Goal: Transaction & Acquisition: Purchase product/service

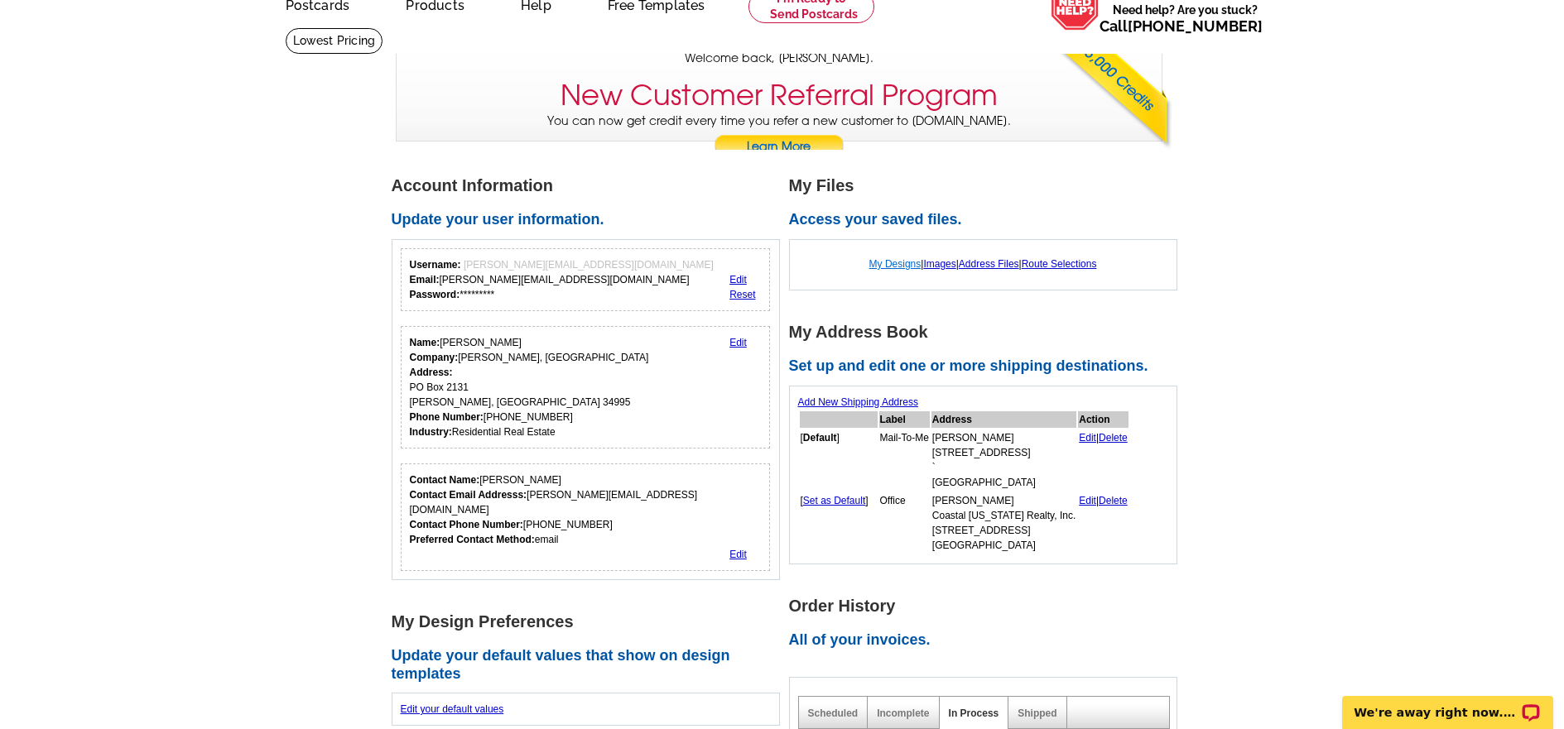
click at [887, 262] on link "My Designs" at bounding box center [895, 264] width 52 height 12
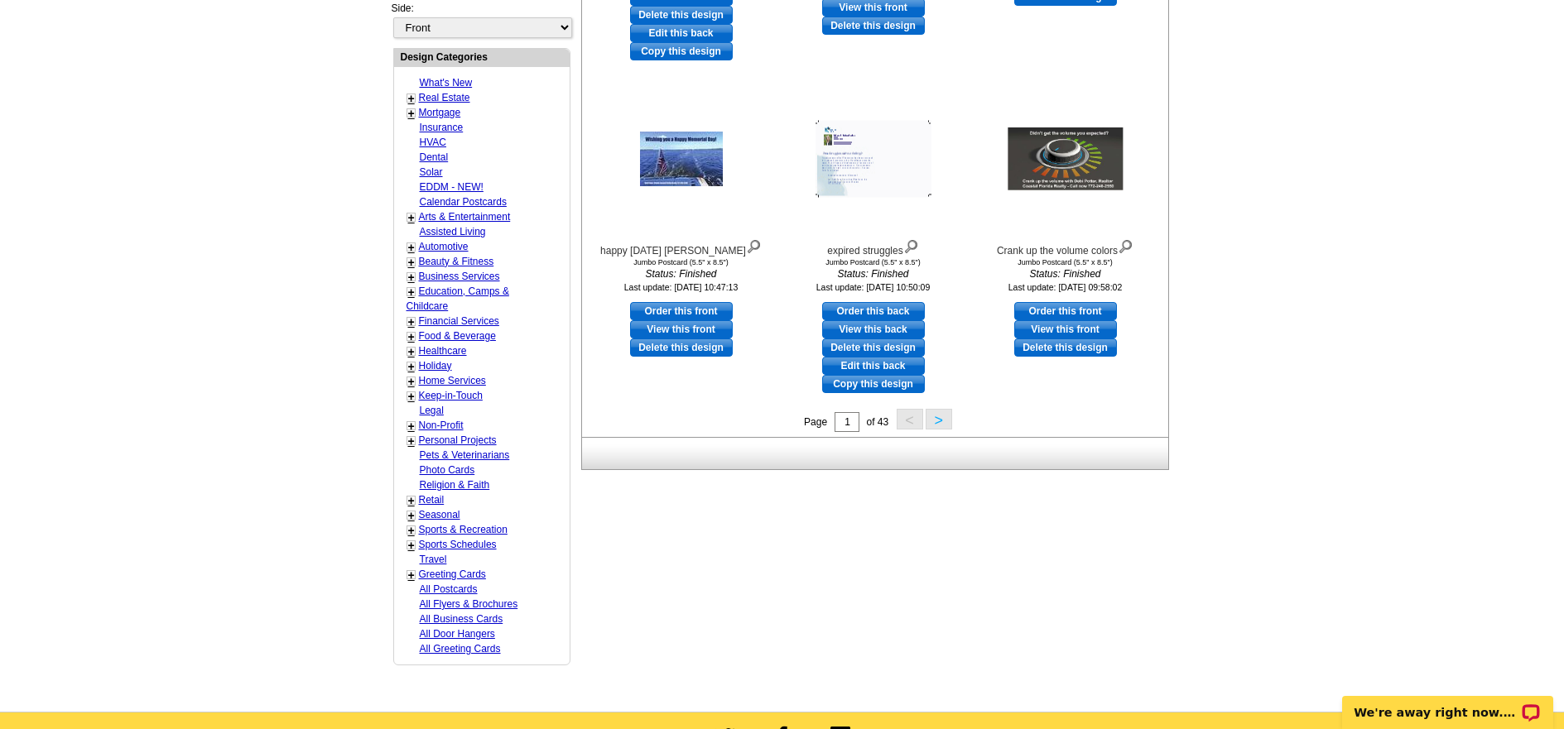
scroll to position [580, 0]
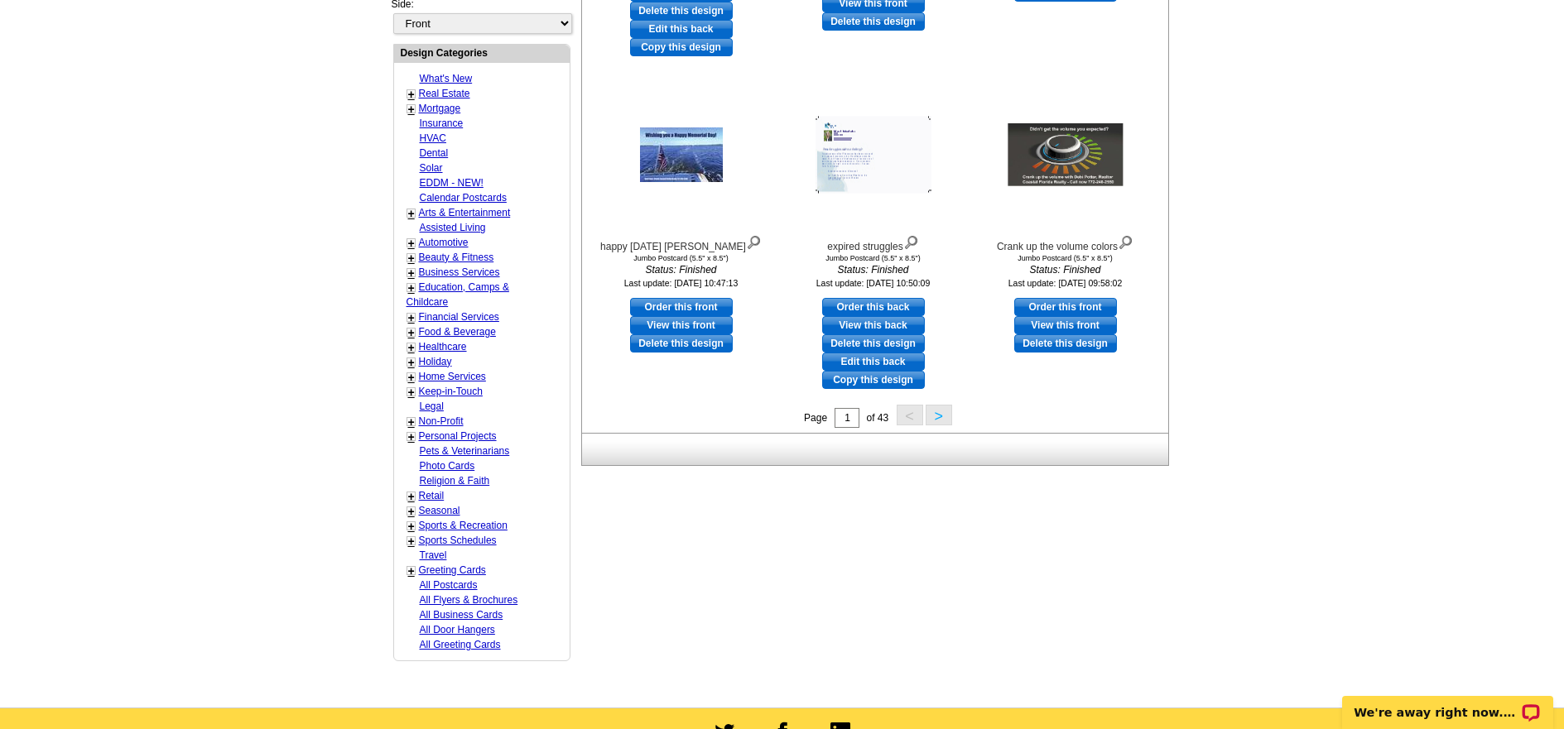
click at [940, 421] on button ">" at bounding box center [939, 415] width 26 height 21
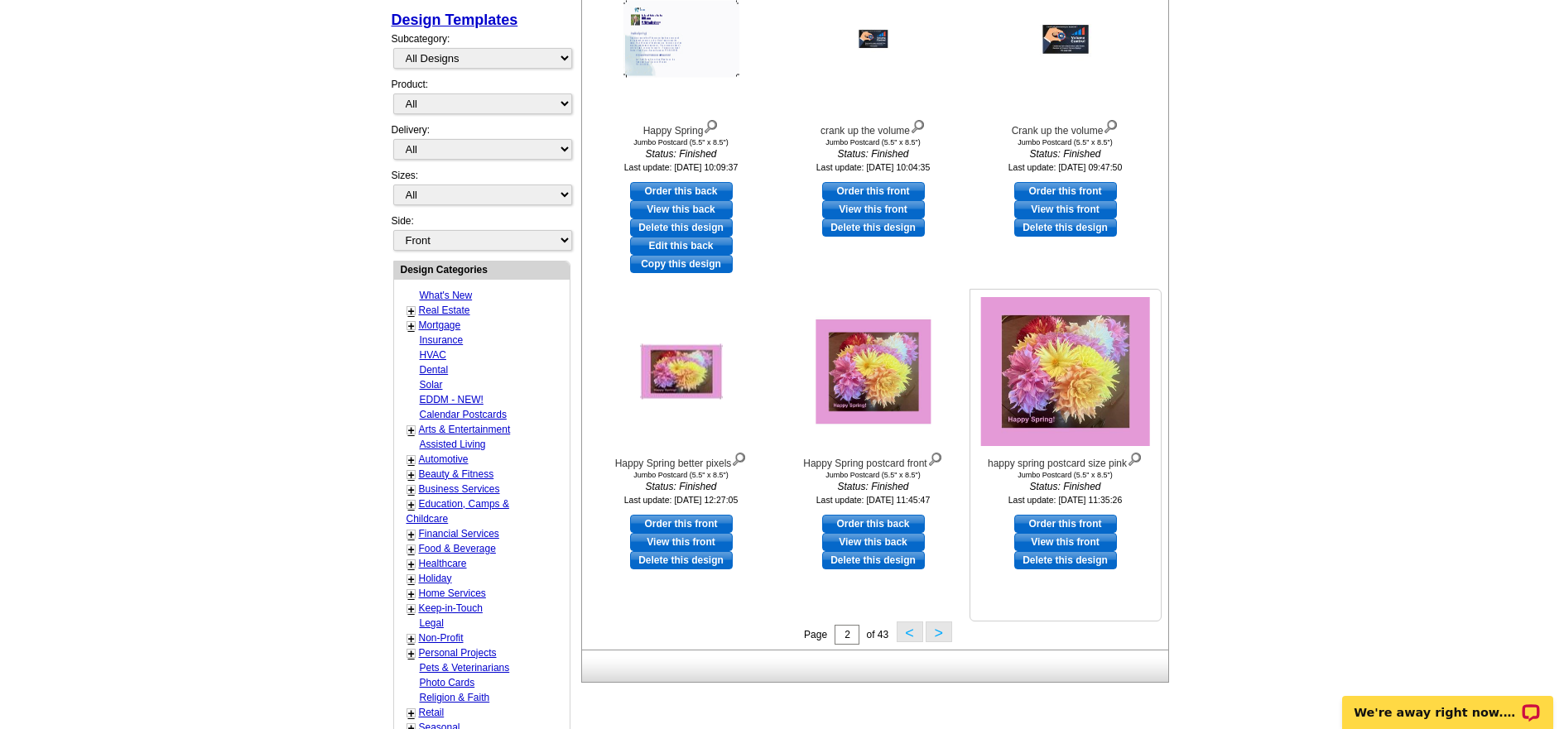
scroll to position [328, 0]
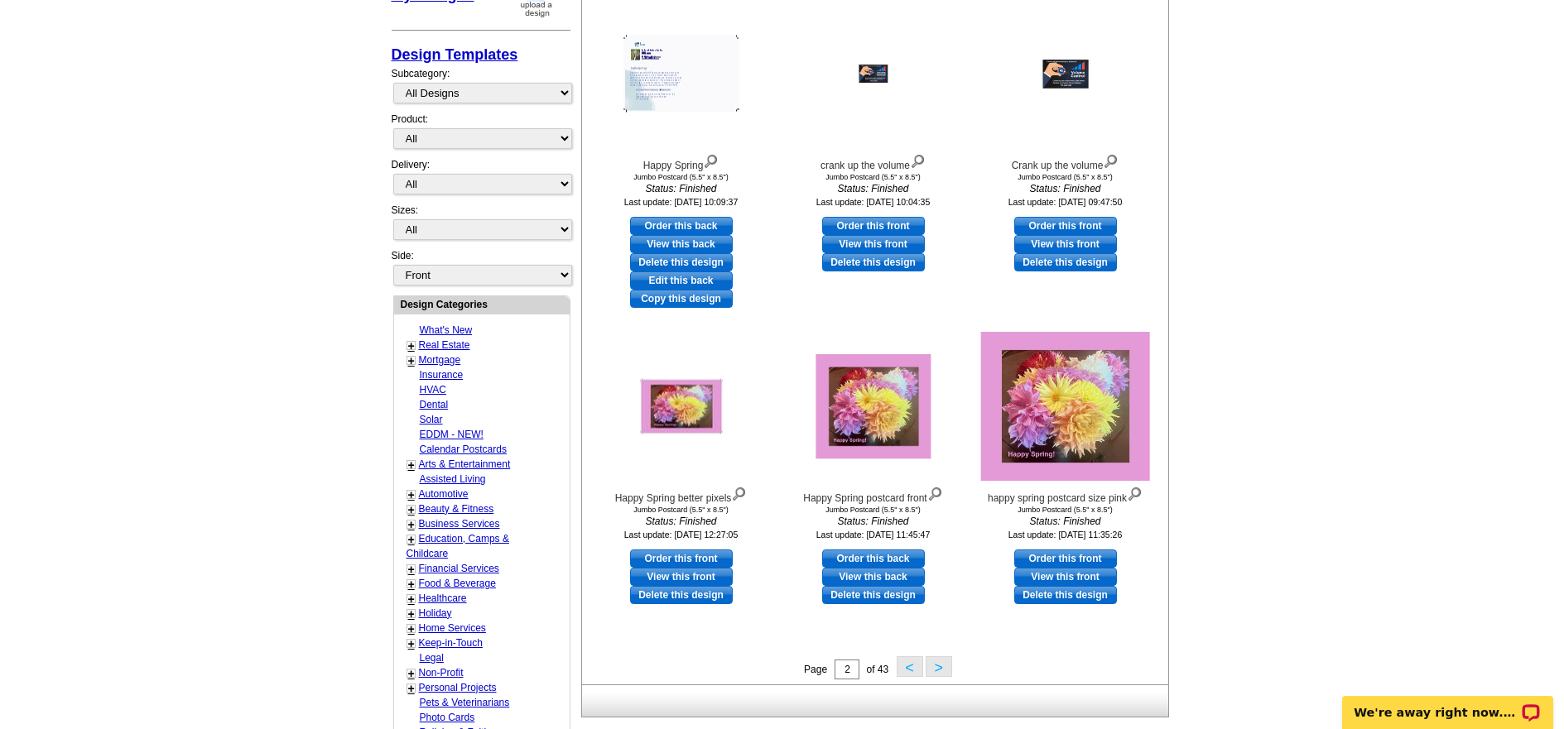
click at [941, 670] on button ">" at bounding box center [939, 667] width 26 height 21
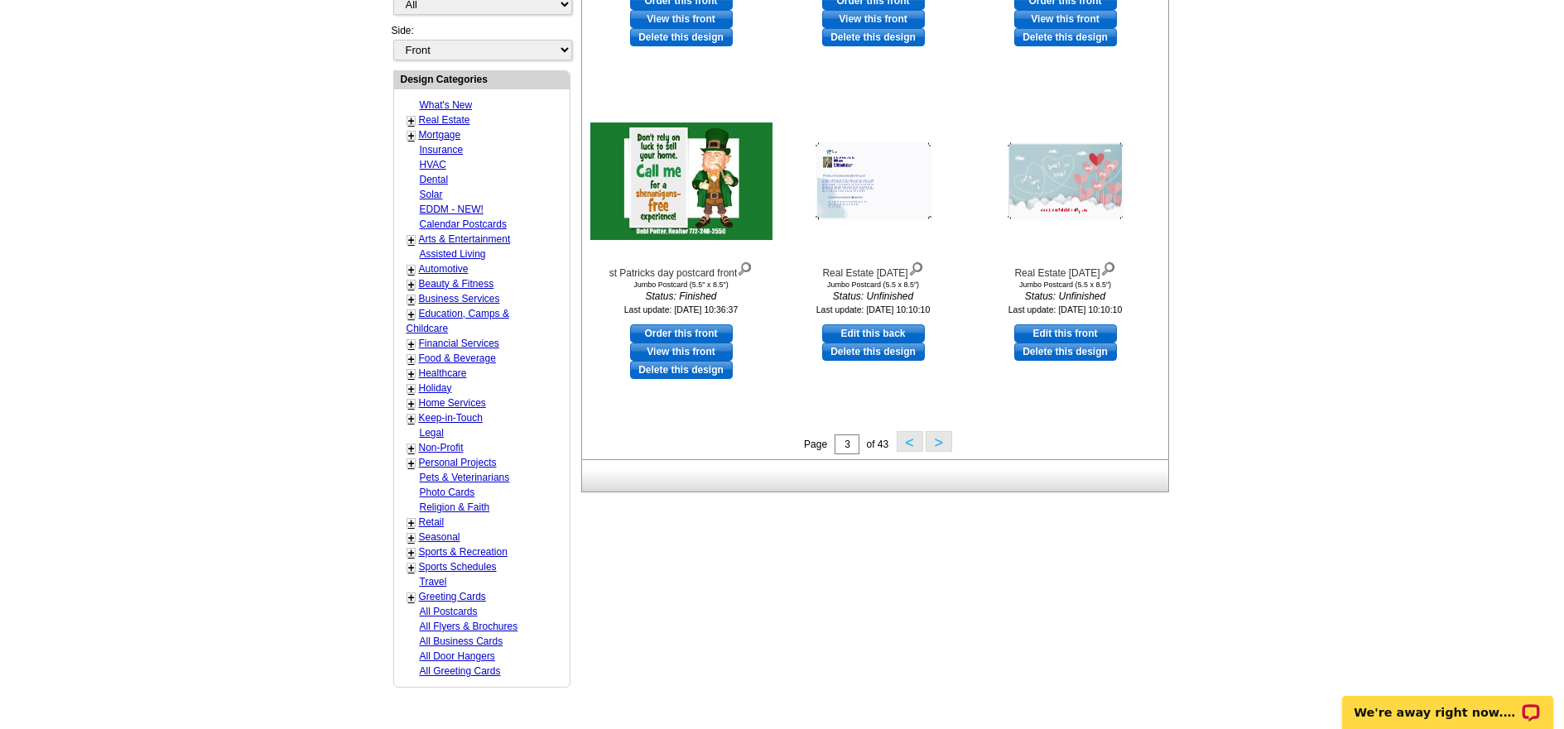
scroll to position [576, 0]
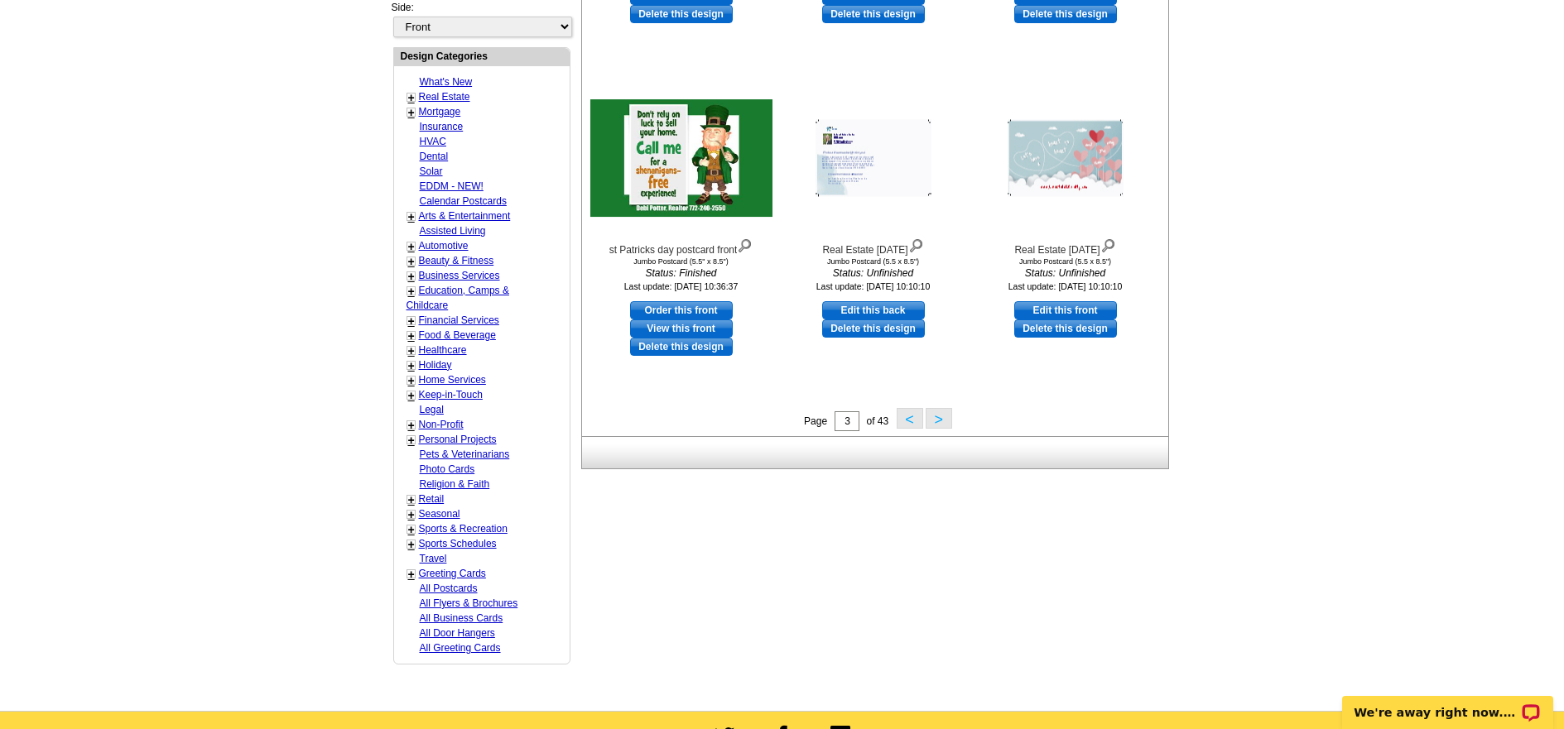
click at [936, 421] on button ">" at bounding box center [939, 418] width 26 height 21
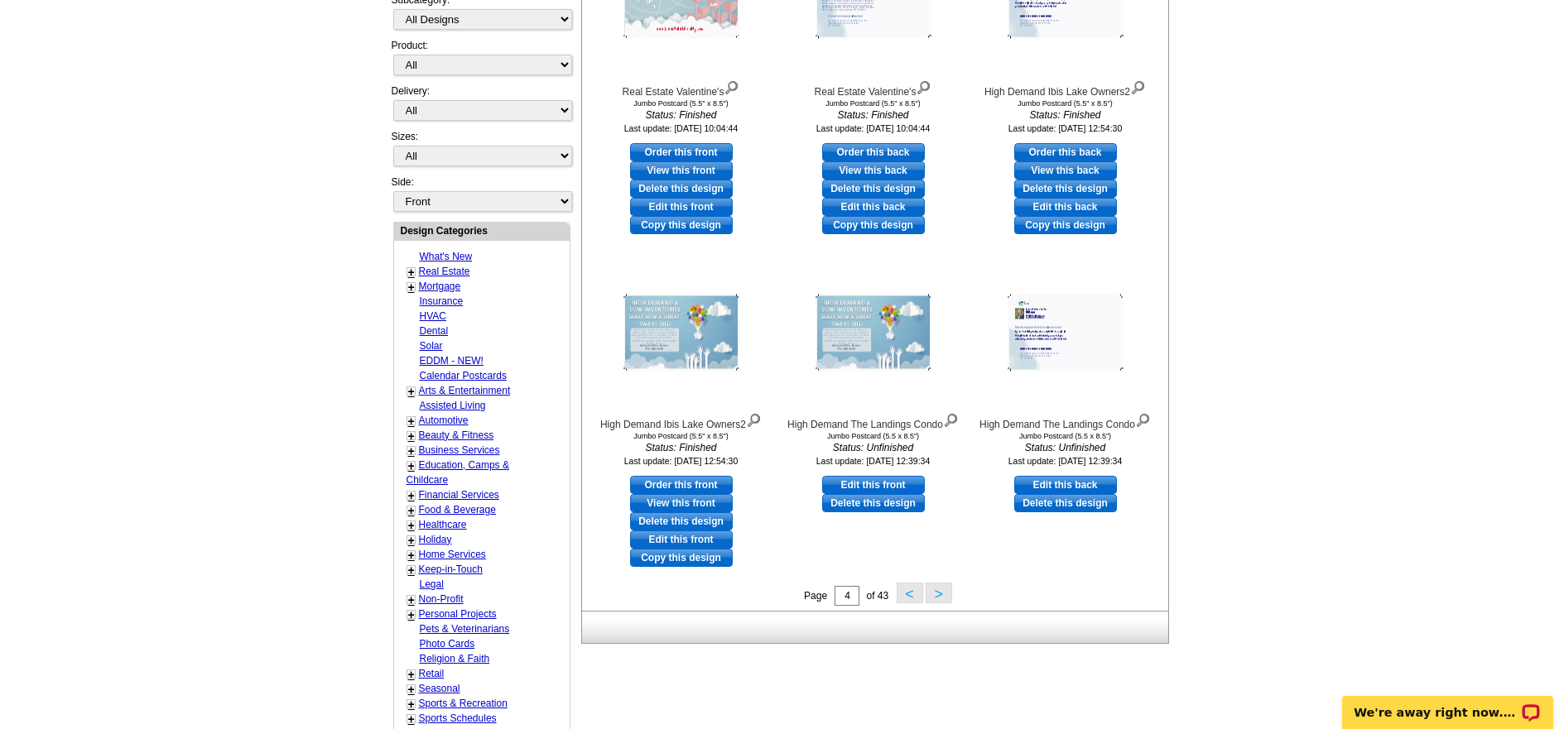
scroll to position [411, 0]
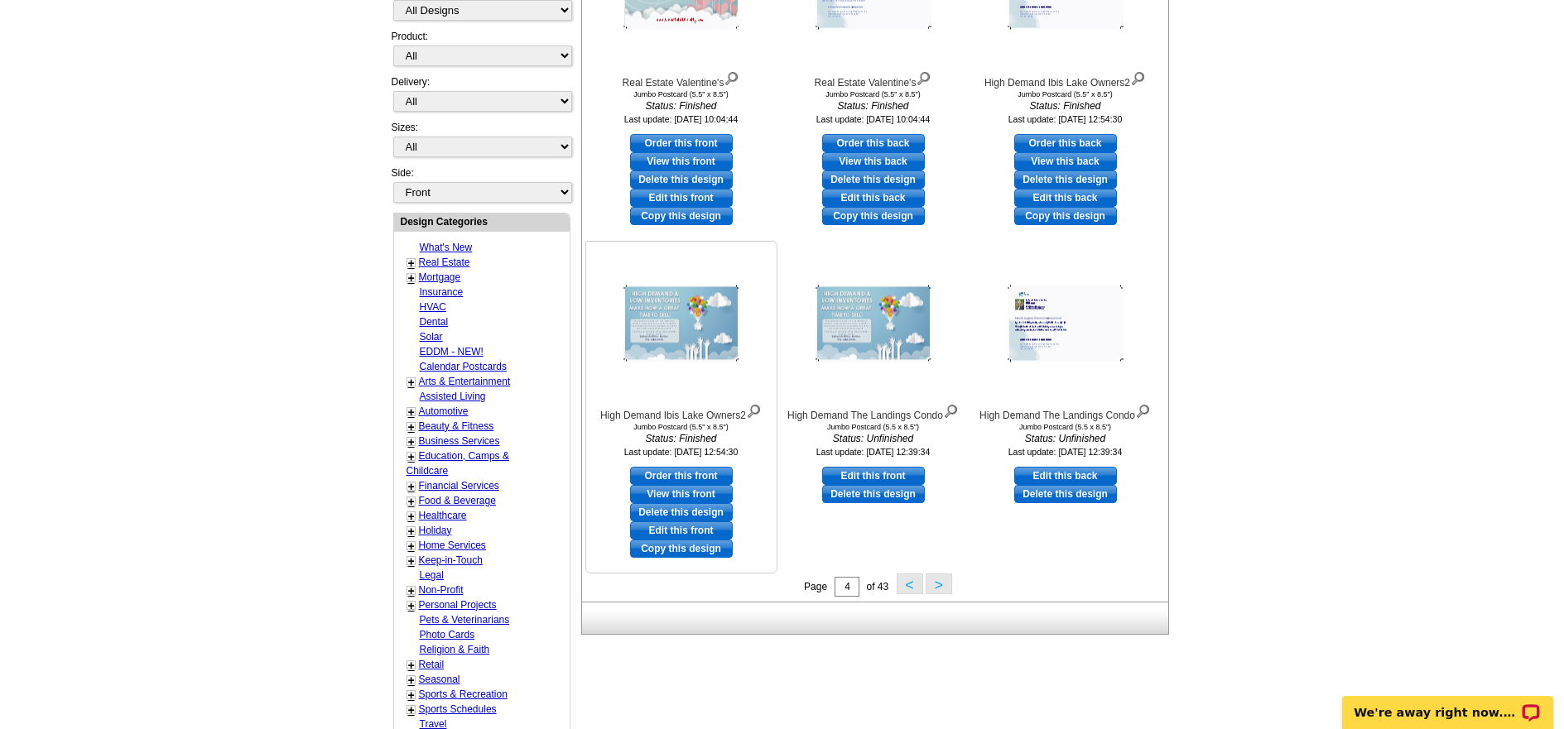
click at [678, 532] on link "Edit this front" at bounding box center [681, 531] width 103 height 18
select select "2"
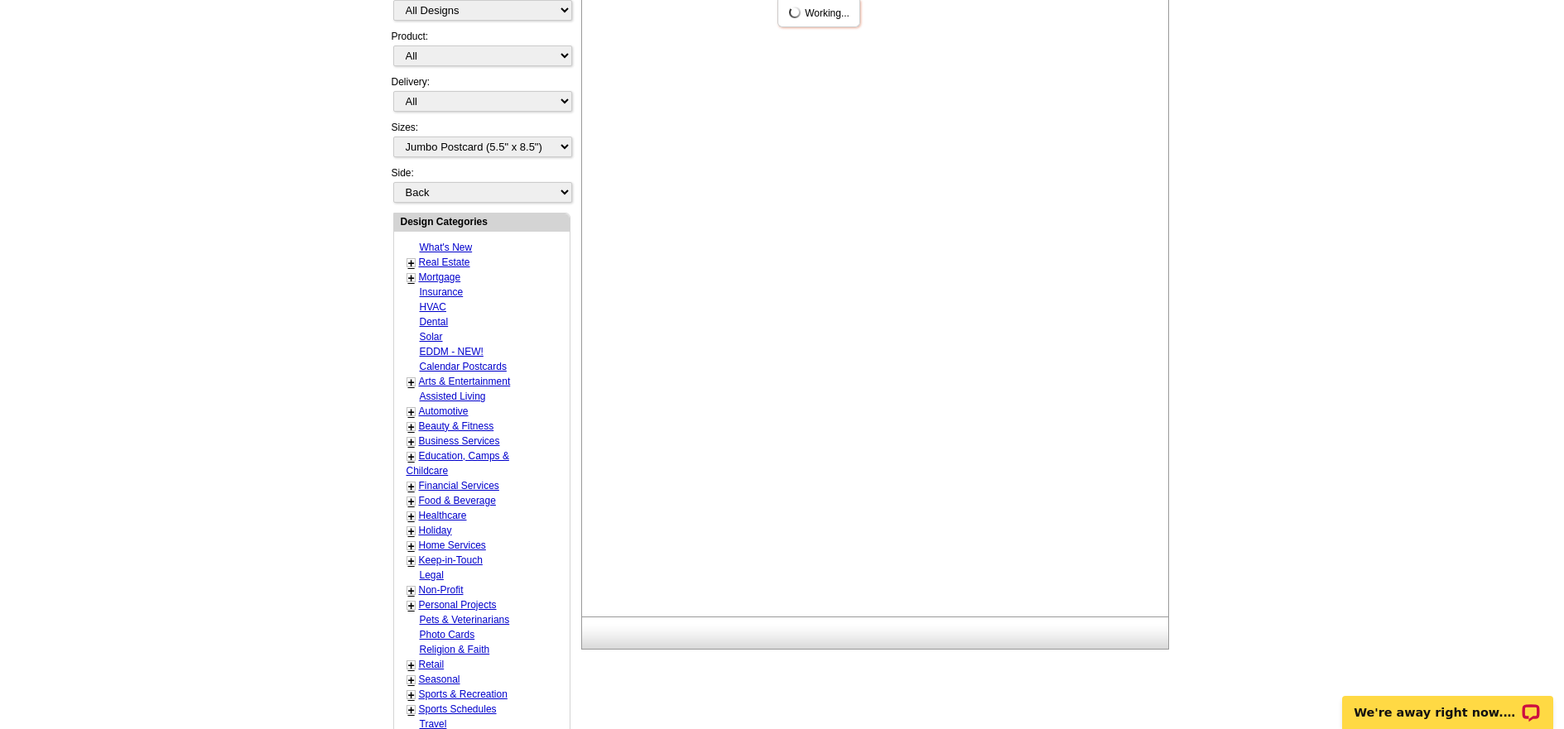
scroll to position [0, 0]
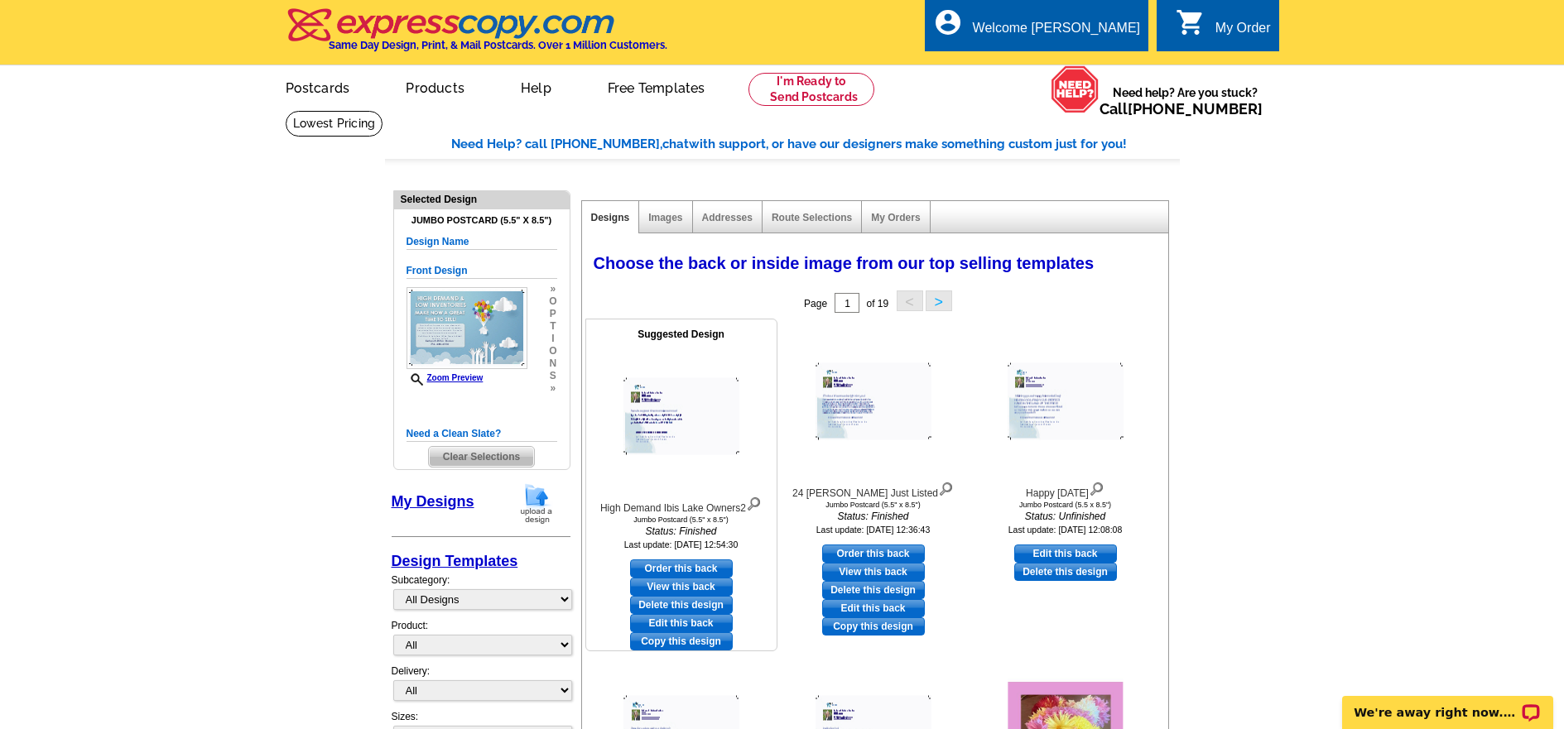
click at [691, 623] on link "Edit this back" at bounding box center [681, 623] width 103 height 18
select select "front"
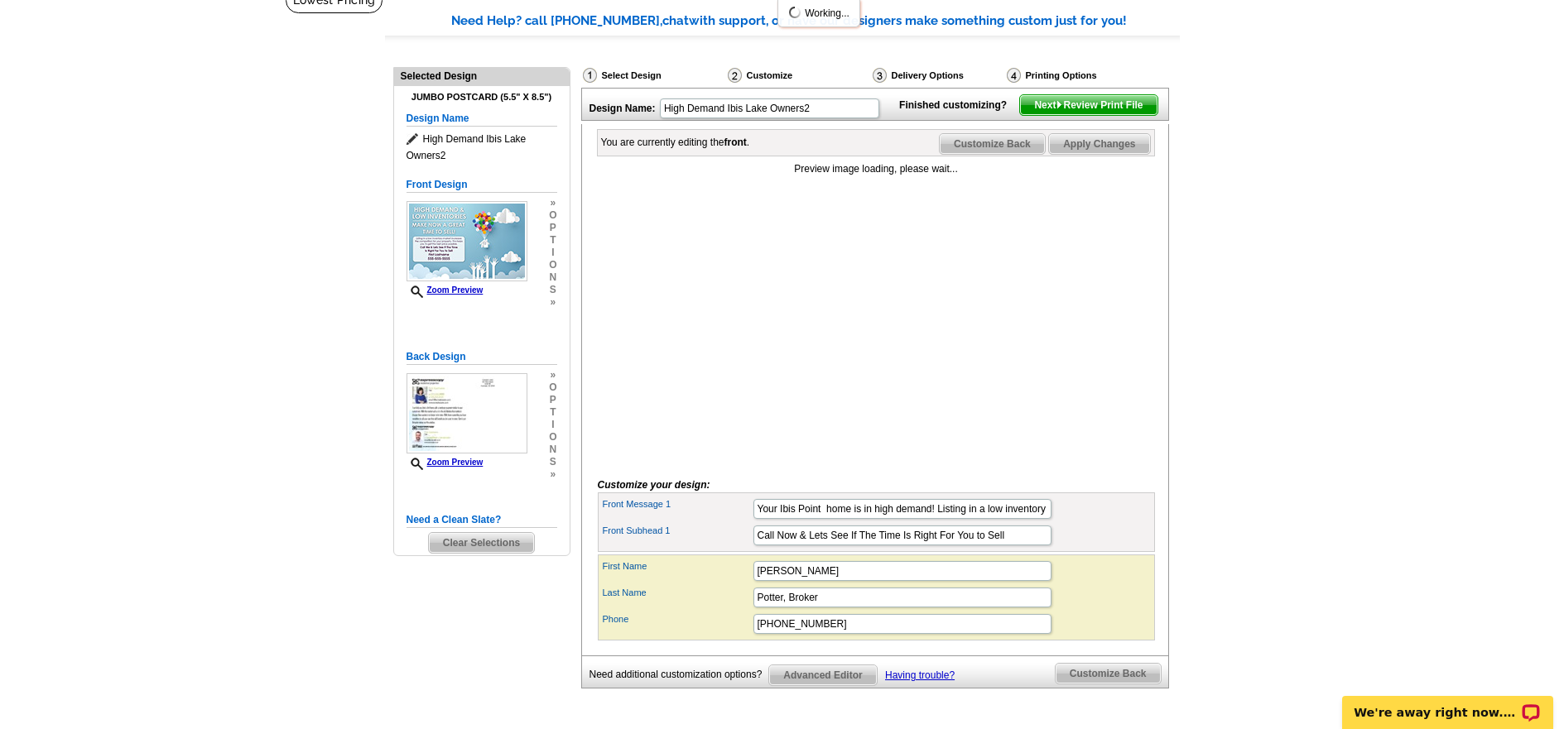
scroll to position [166, 0]
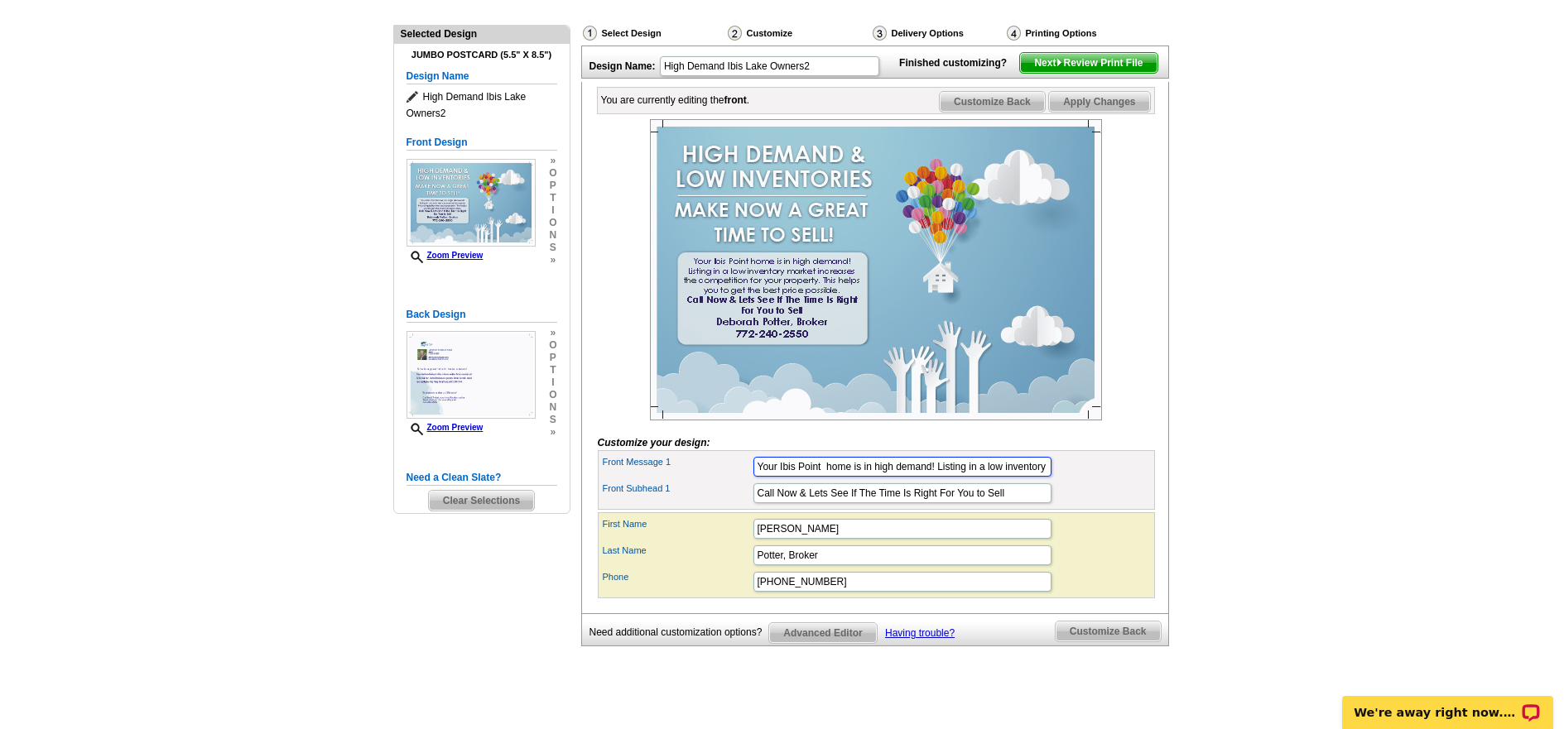
drag, startPoint x: 850, startPoint y: 495, endPoint x: 779, endPoint y: 503, distance: 70.8
click at [779, 477] on input "Your Ibis Point home is in high demand! Listing in a low inventory market incre…" at bounding box center [902, 467] width 298 height 20
type input "Your Landing's Condo is in high demand! Listing in a low inventory market incre…"
click at [1337, 434] on main "Need Help? call 800-260-5887, chat with support, or have our designers make som…" at bounding box center [782, 339] width 1564 height 788
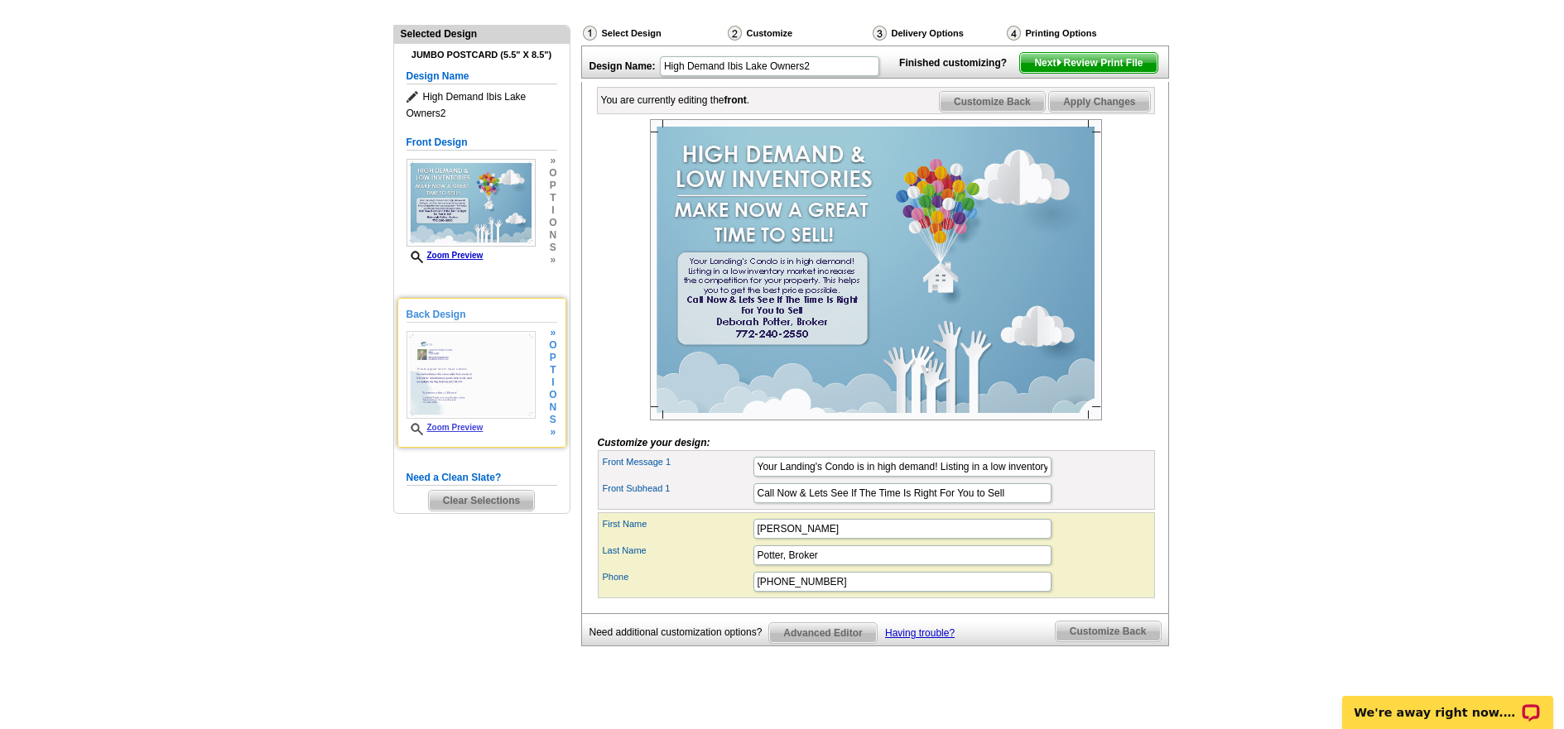
click at [519, 376] on img at bounding box center [471, 375] width 129 height 88
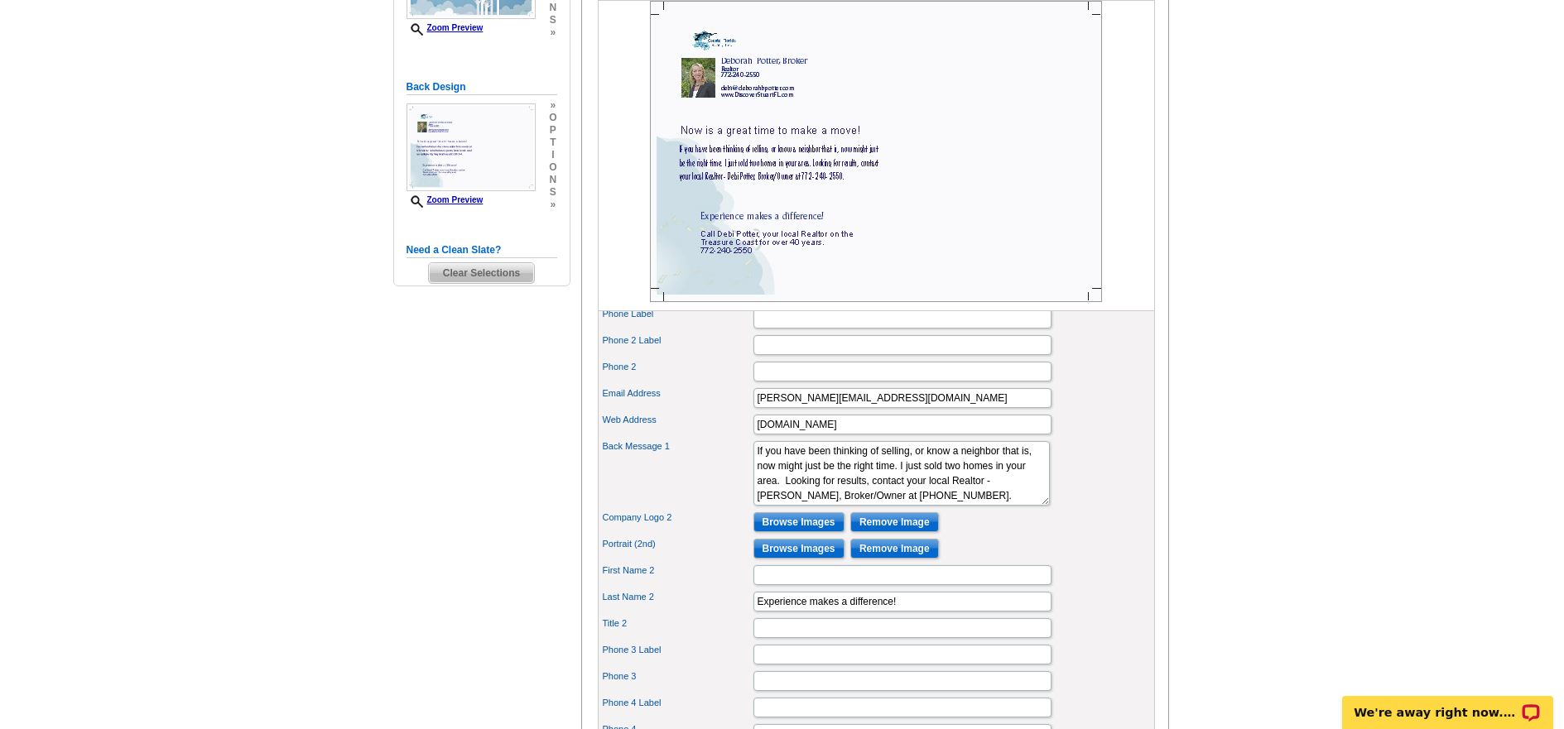
scroll to position [414, 0]
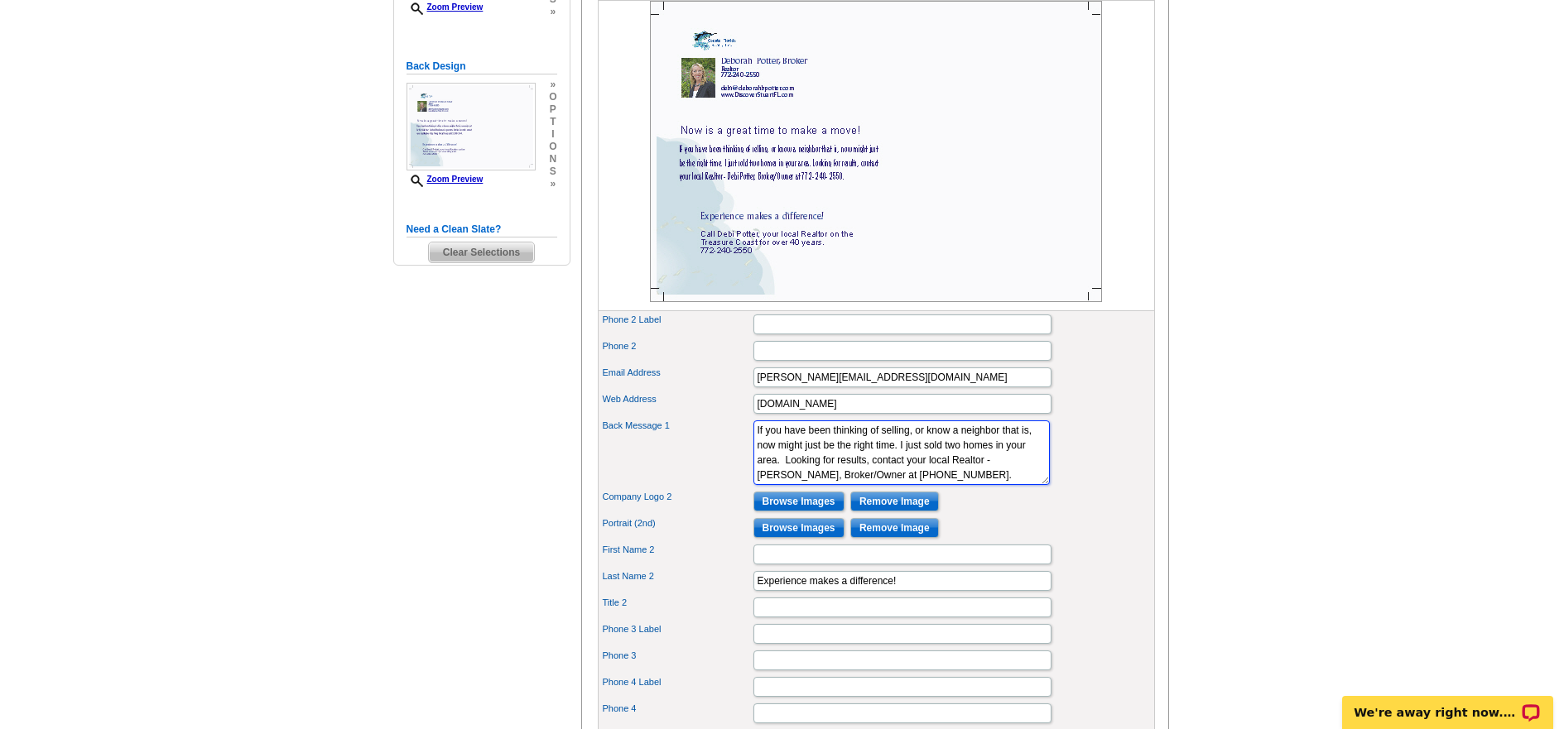
drag, startPoint x: 972, startPoint y: 474, endPoint x: 909, endPoint y: 489, distance: 64.5
click at [909, 485] on textarea "If you have been thinking of selling, or know a neighbor that is, now might jus…" at bounding box center [901, 453] width 296 height 65
click at [929, 471] on textarea "If you have been thinking of selling, or know a neighbor that is, now might jus…" at bounding box center [901, 453] width 296 height 65
click at [791, 485] on textarea "If you have been thinking of selling, or know a neighbor that is, now might jus…" at bounding box center [901, 453] width 296 height 65
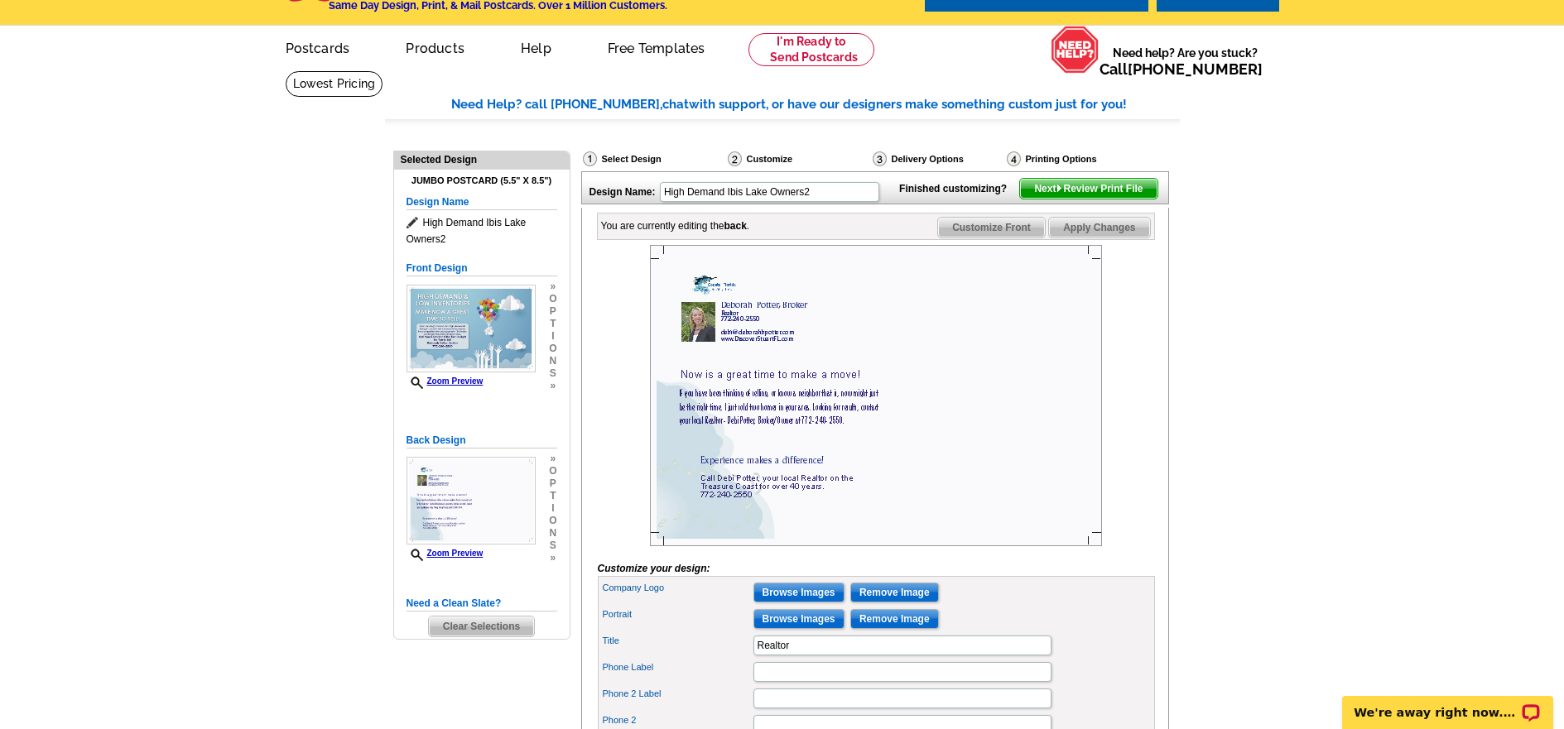
scroll to position [0, 0]
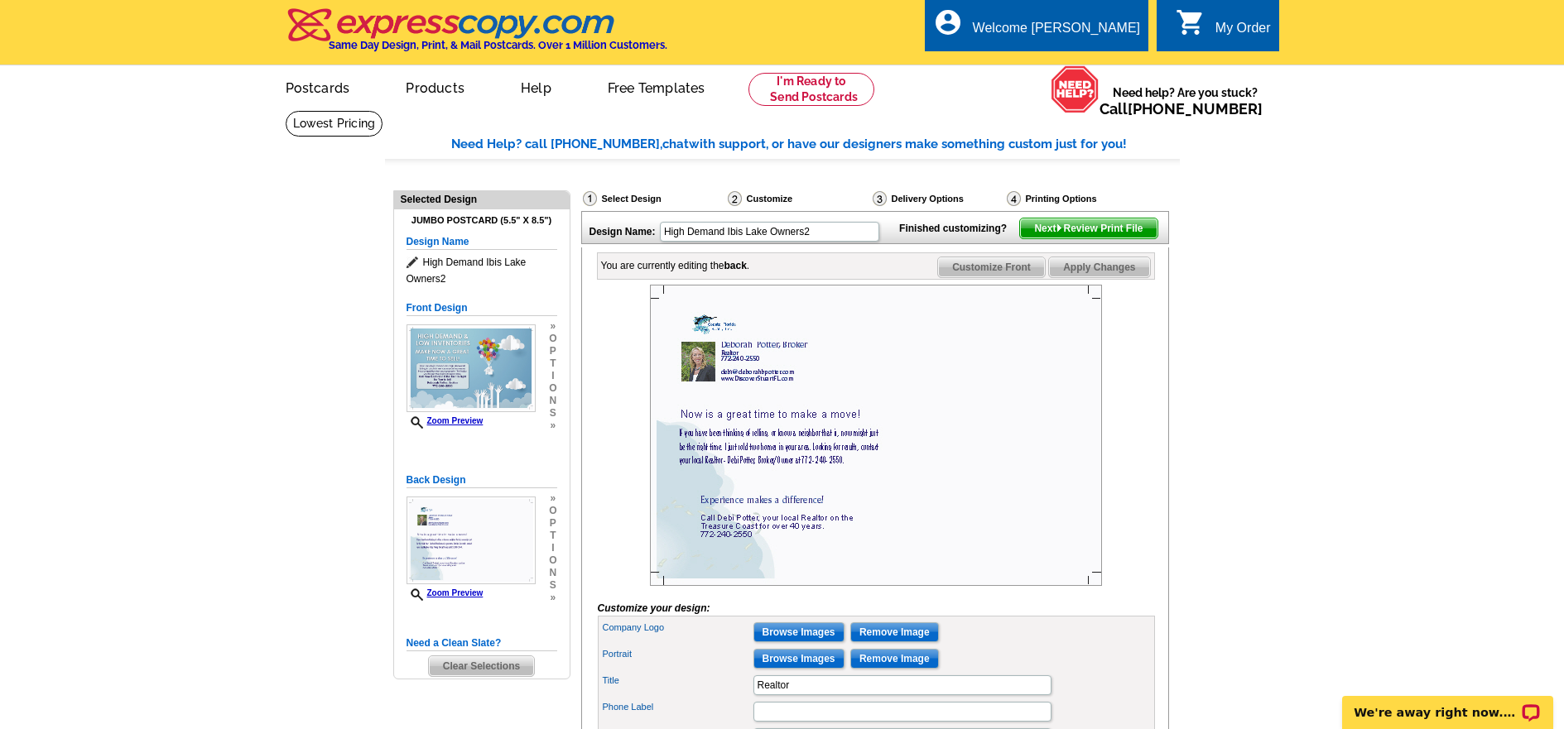
click at [1078, 277] on span "Apply Changes" at bounding box center [1099, 268] width 100 height 20
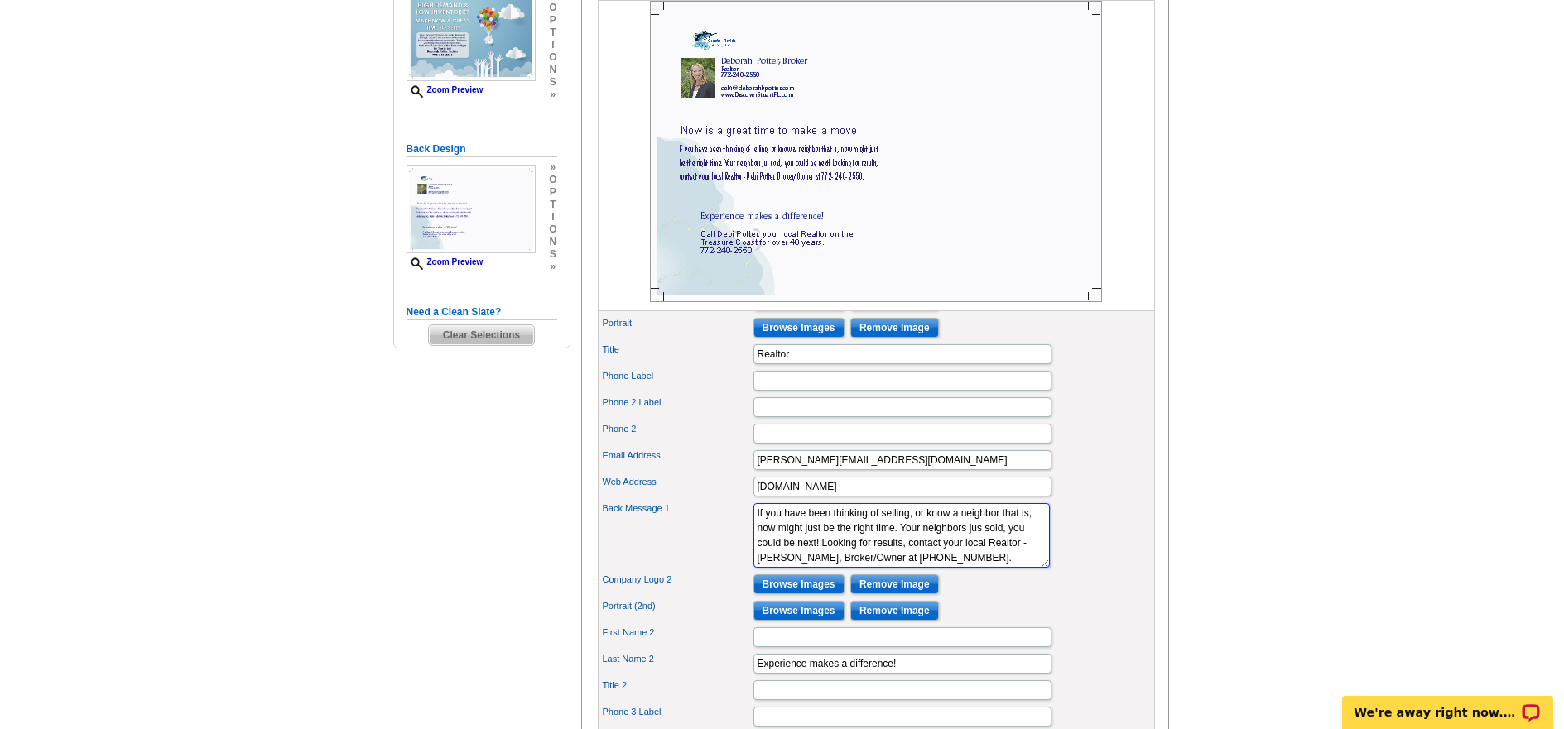
click at [839, 568] on textarea "If you have been thinking of selling, or know a neighbor that is, now might jus…" at bounding box center [901, 535] width 296 height 65
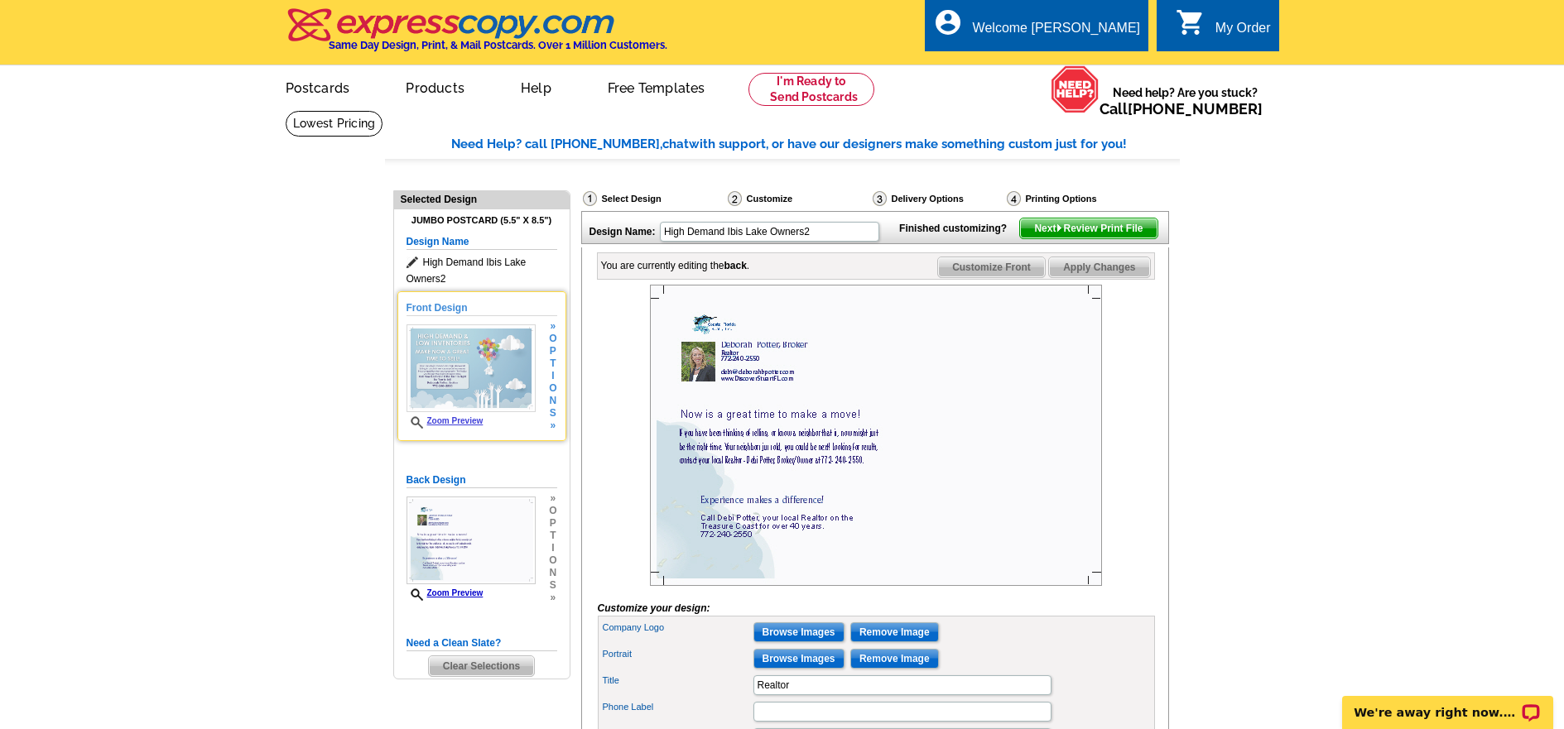
click at [483, 373] on img at bounding box center [471, 369] width 129 height 88
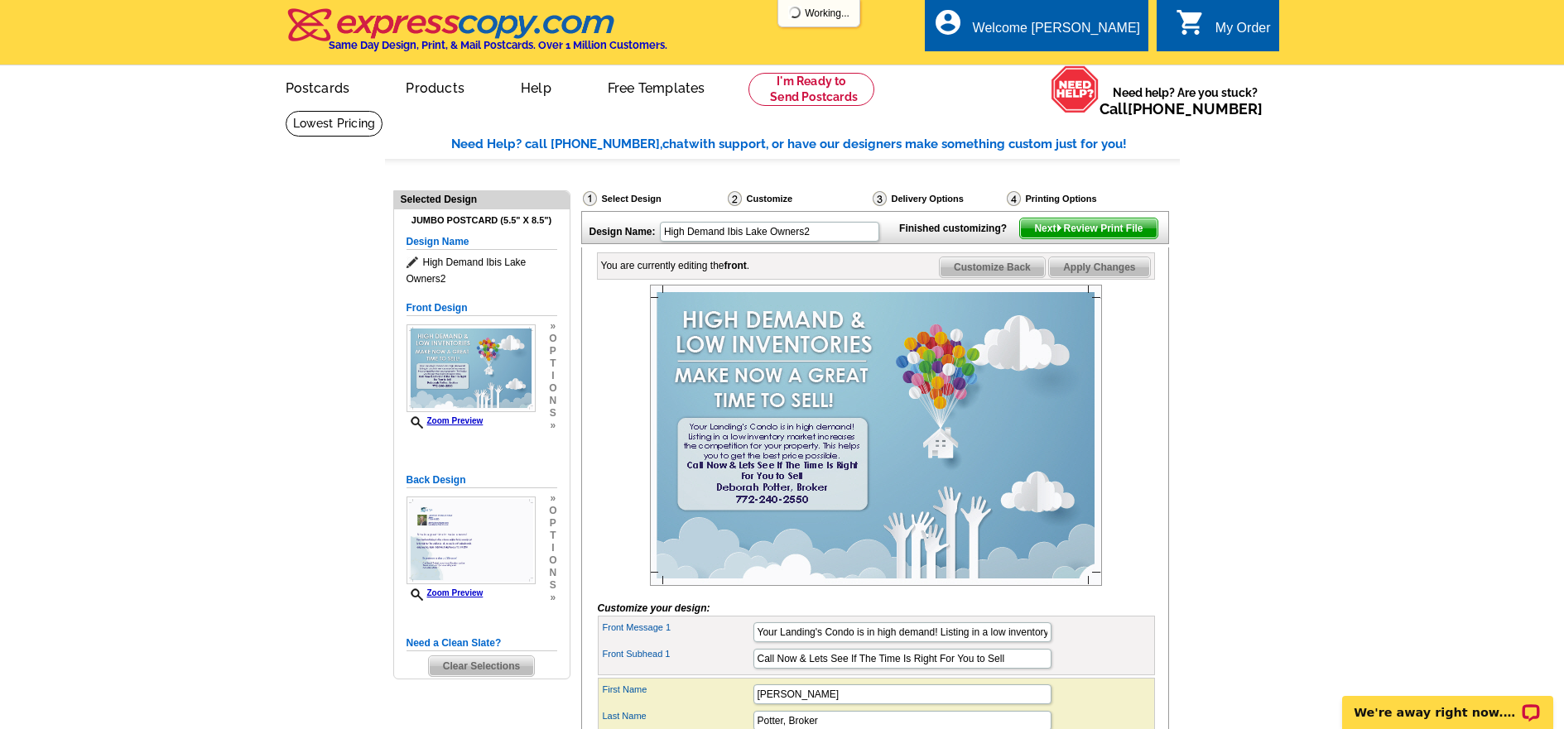
click at [1099, 277] on span "Apply Changes" at bounding box center [1099, 268] width 100 height 20
click at [1108, 238] on span "Next Review Print File" at bounding box center [1088, 229] width 137 height 20
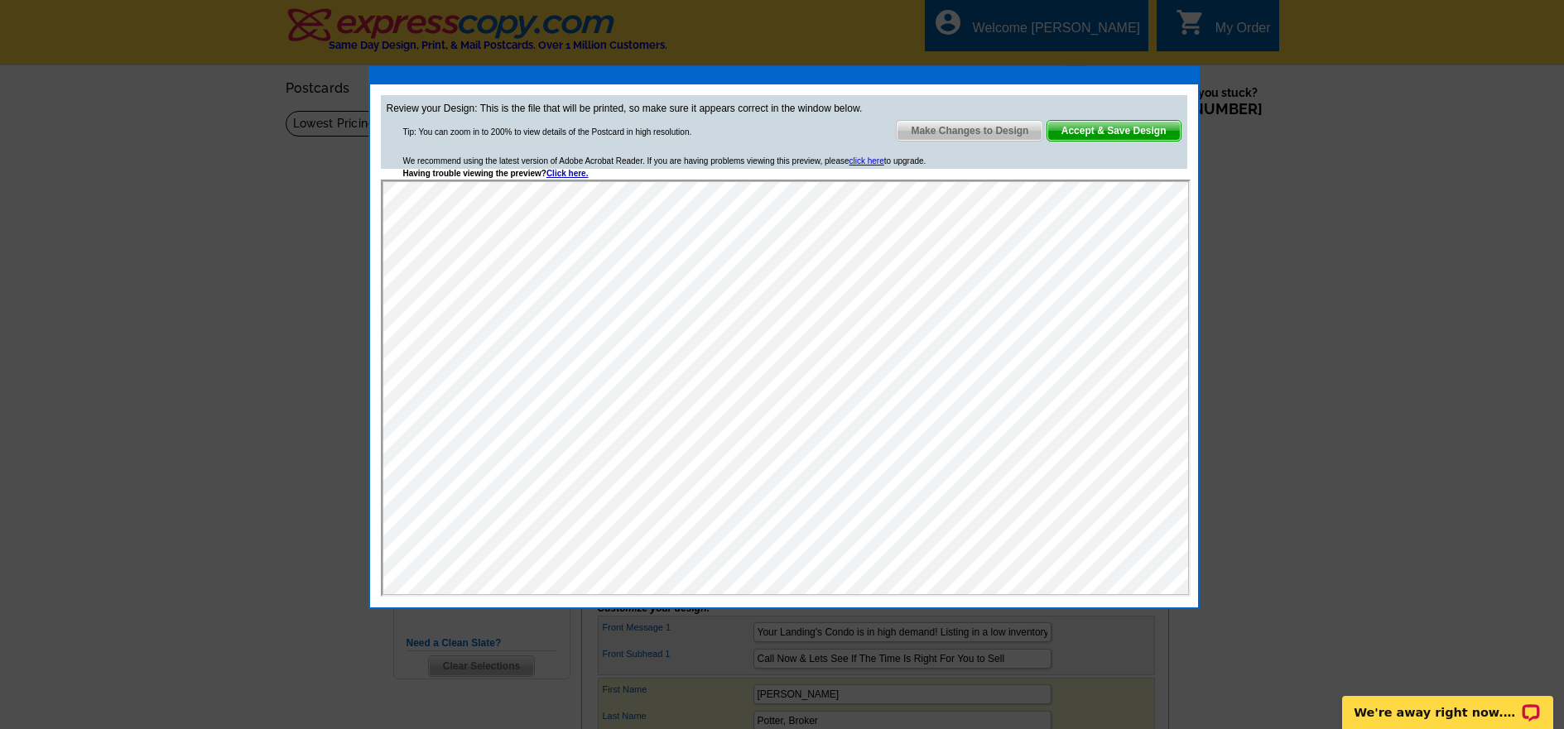
click at [953, 127] on span "Make Changes to Design" at bounding box center [970, 131] width 146 height 20
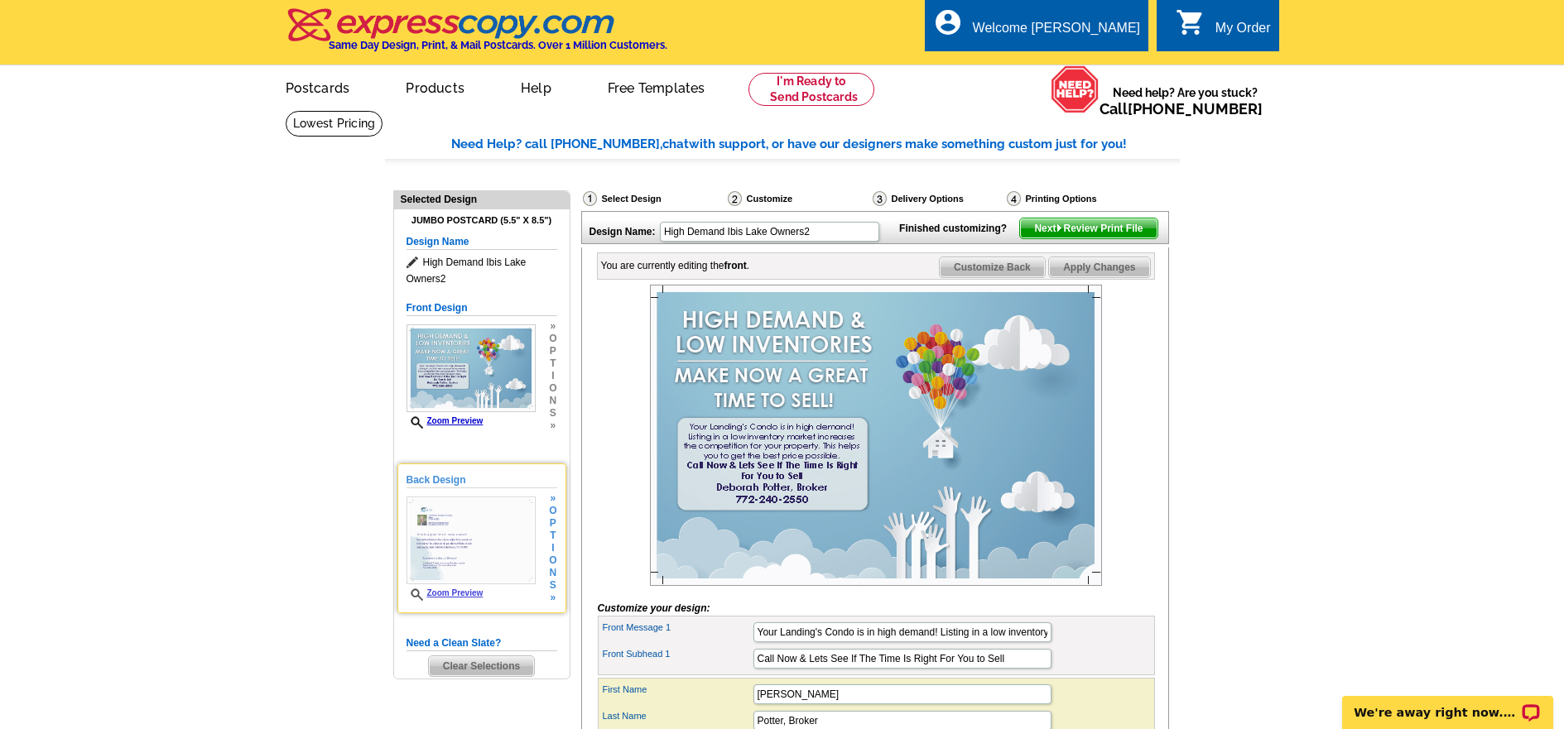
click at [469, 541] on img at bounding box center [471, 541] width 129 height 88
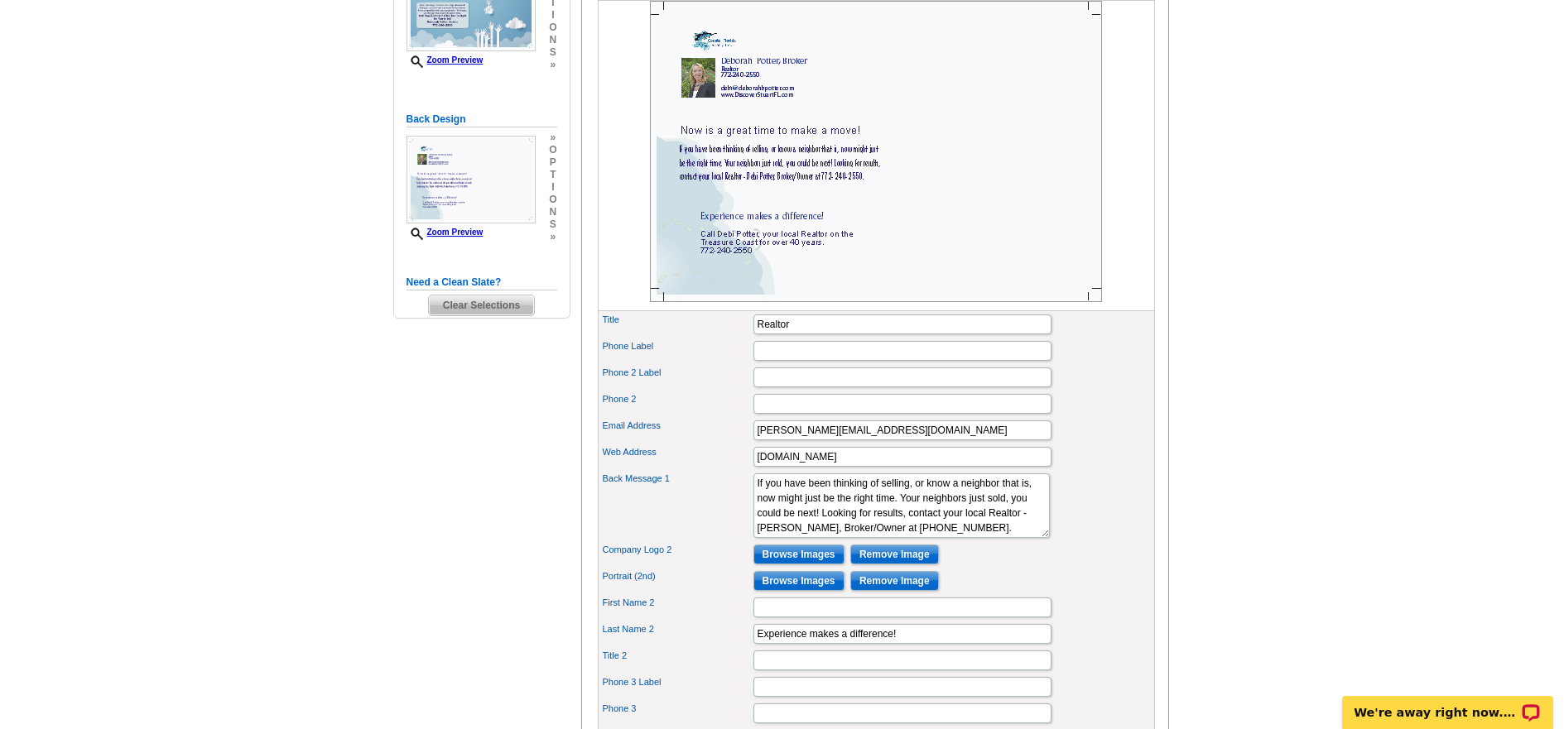
scroll to position [497, 0]
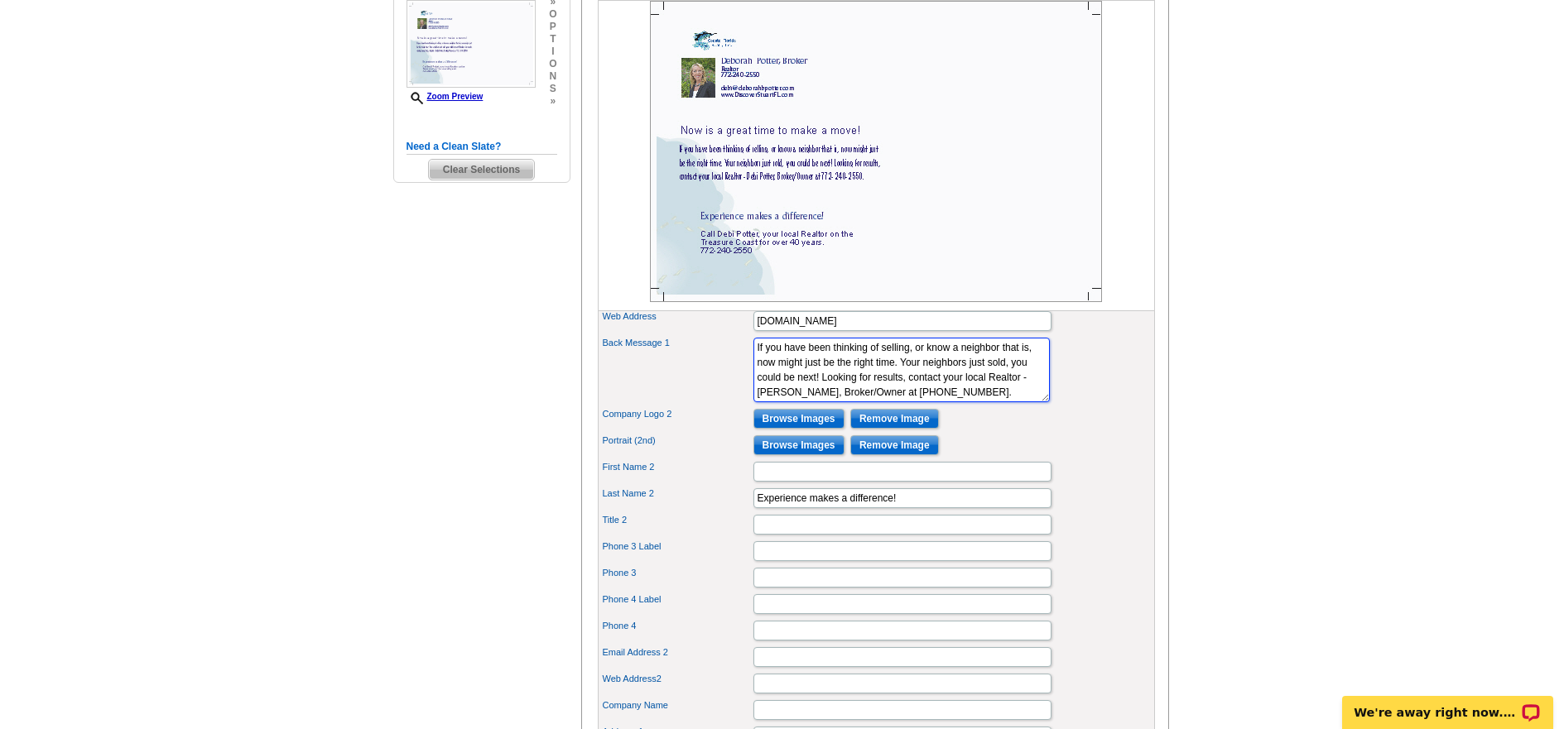
drag, startPoint x: 823, startPoint y: 392, endPoint x: 861, endPoint y: 391, distance: 38.1
click at [861, 391] on textarea "If you have been thinking of selling, or know a neighbor that is, now might jus…" at bounding box center [901, 370] width 296 height 65
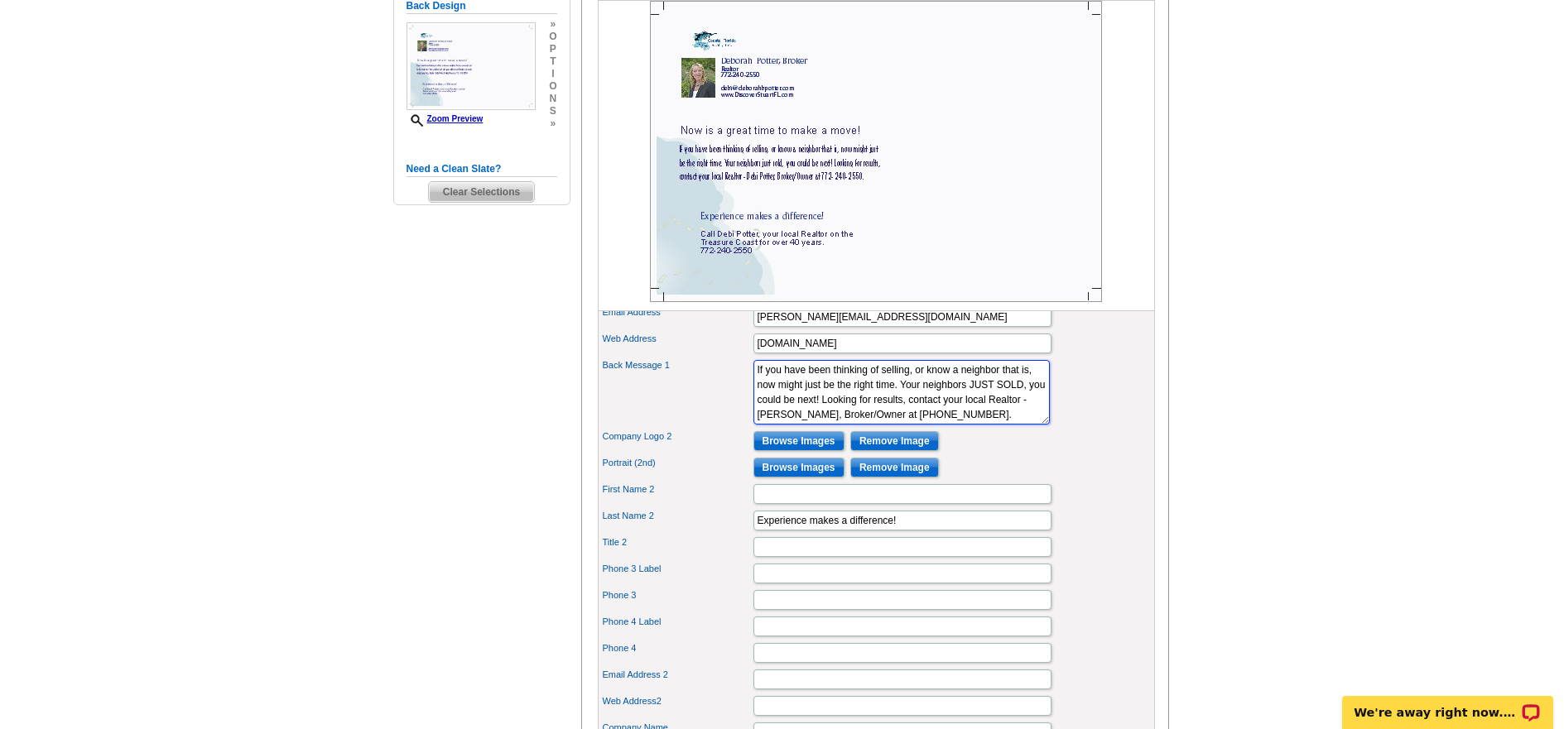
scroll to position [0, 0]
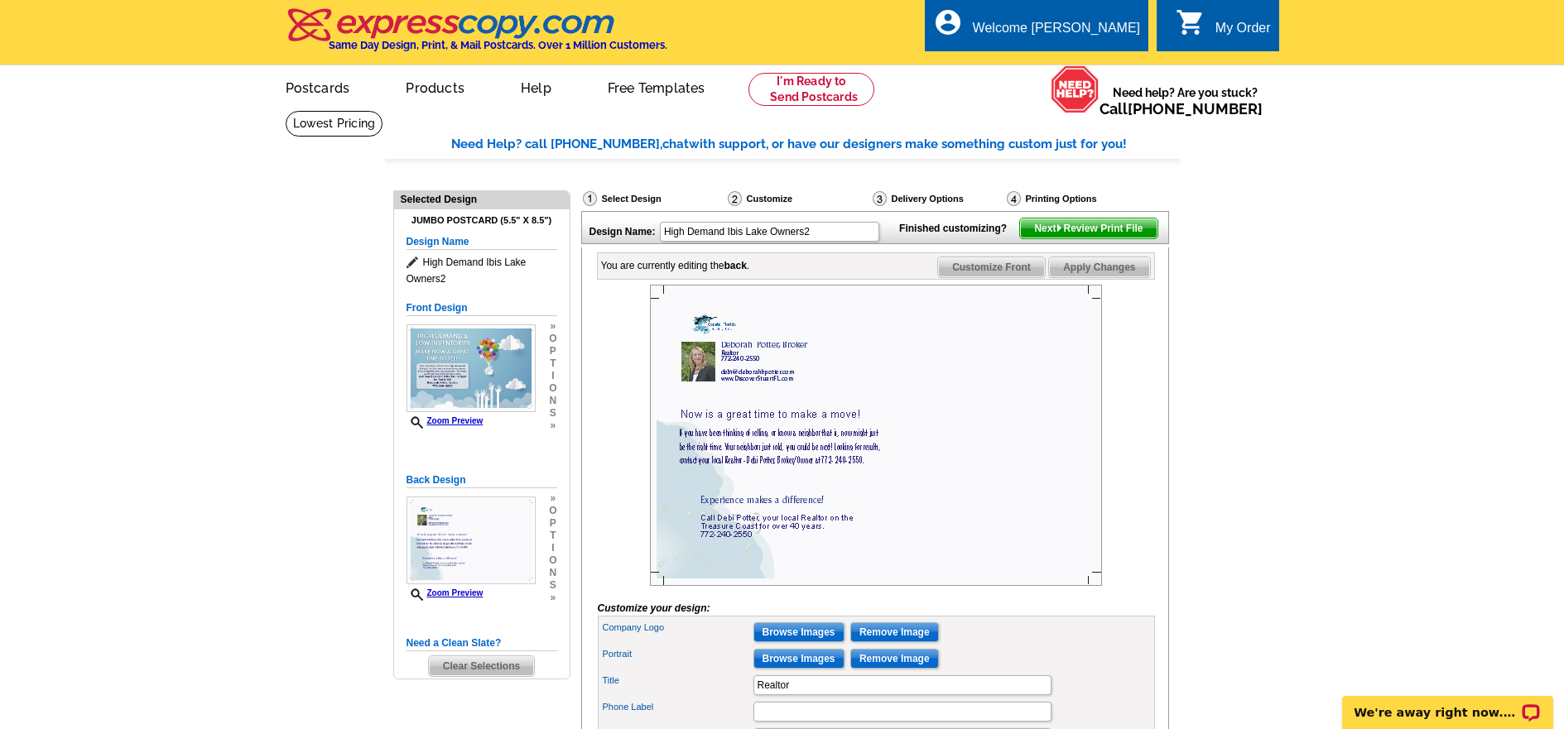
type textarea "If you have been thinking of selling, or know a neighbor that is, now might jus…"
click at [1099, 277] on span "Apply Changes" at bounding box center [1099, 268] width 100 height 20
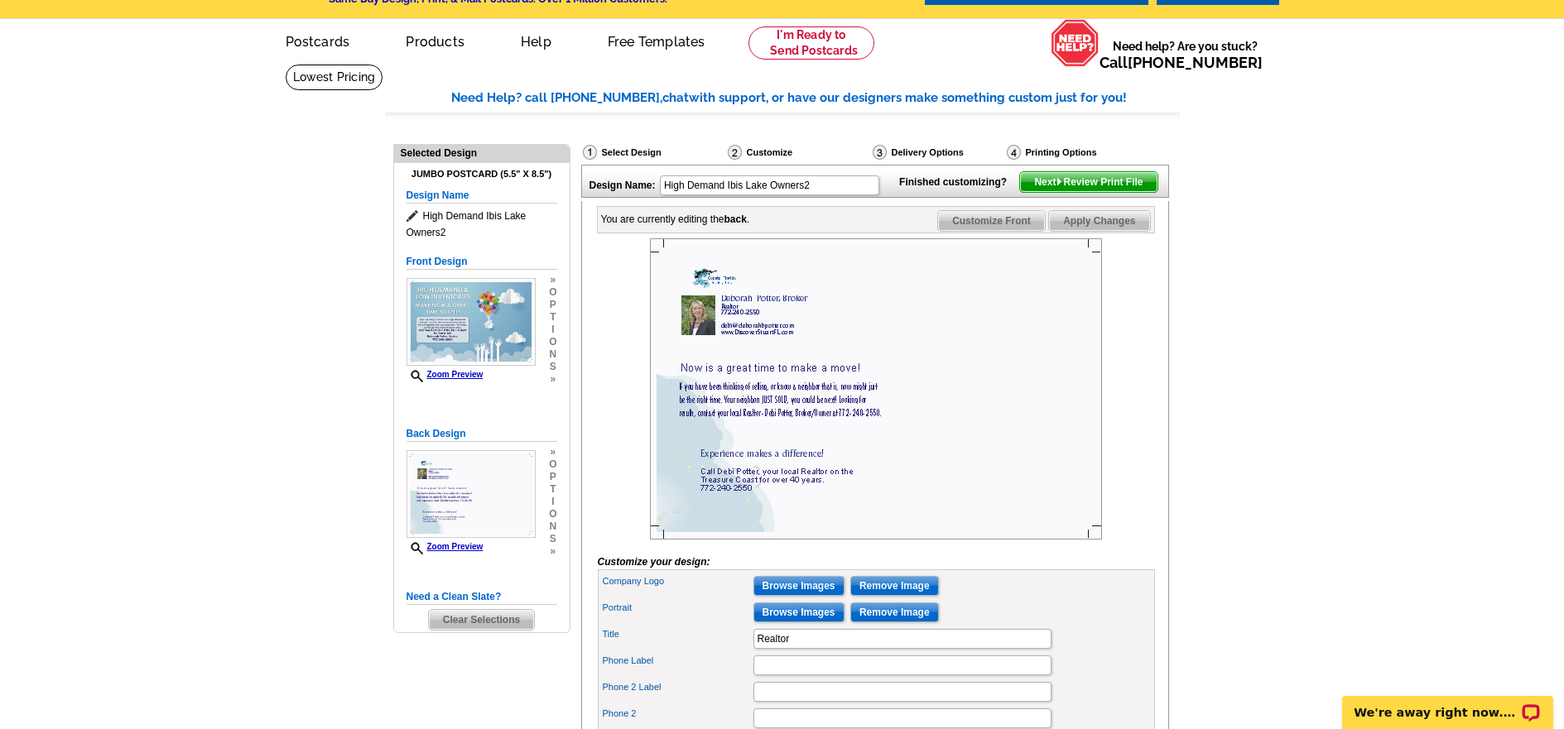
scroll to position [83, 0]
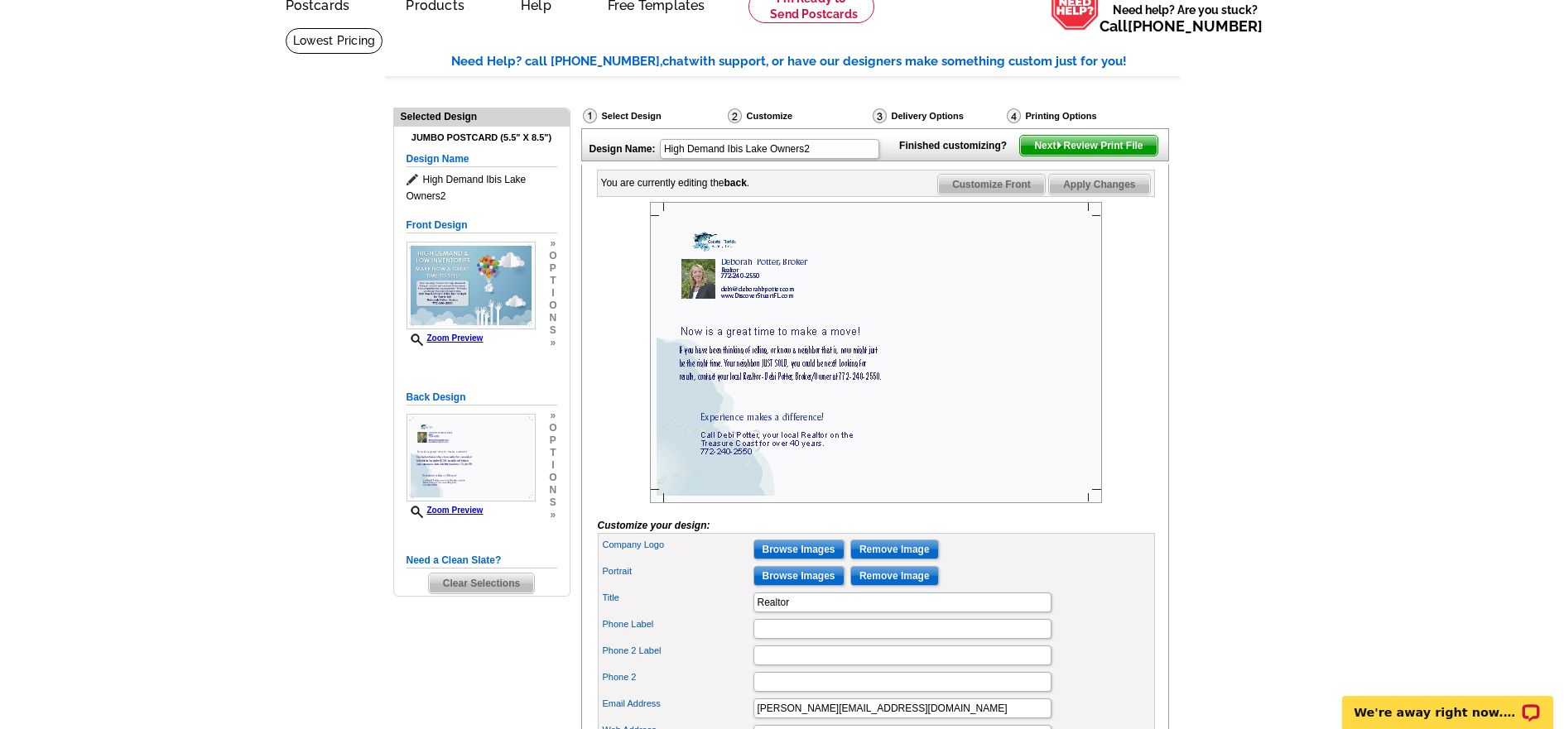
click at [1105, 195] on span "Apply Changes" at bounding box center [1099, 185] width 100 height 20
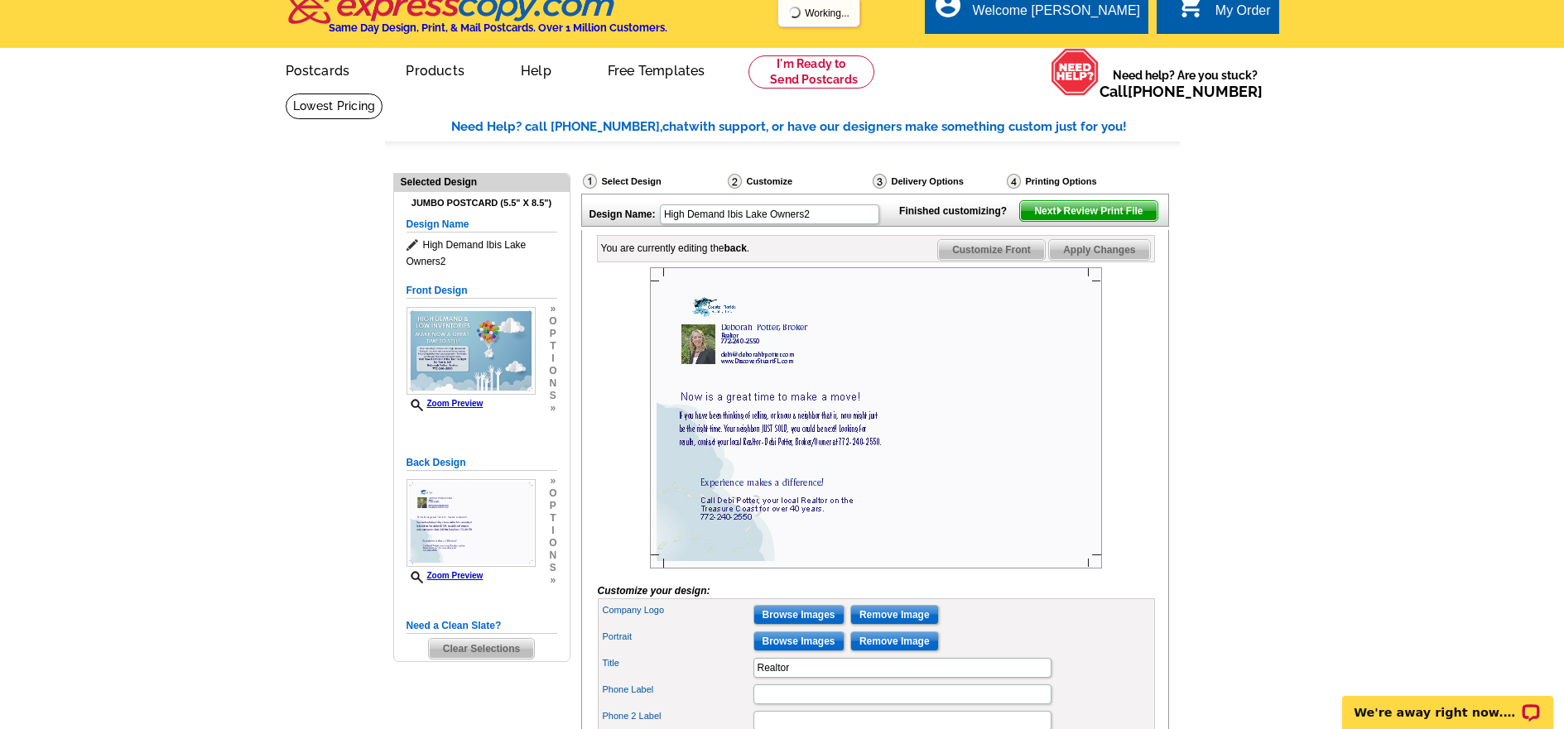
scroll to position [0, 0]
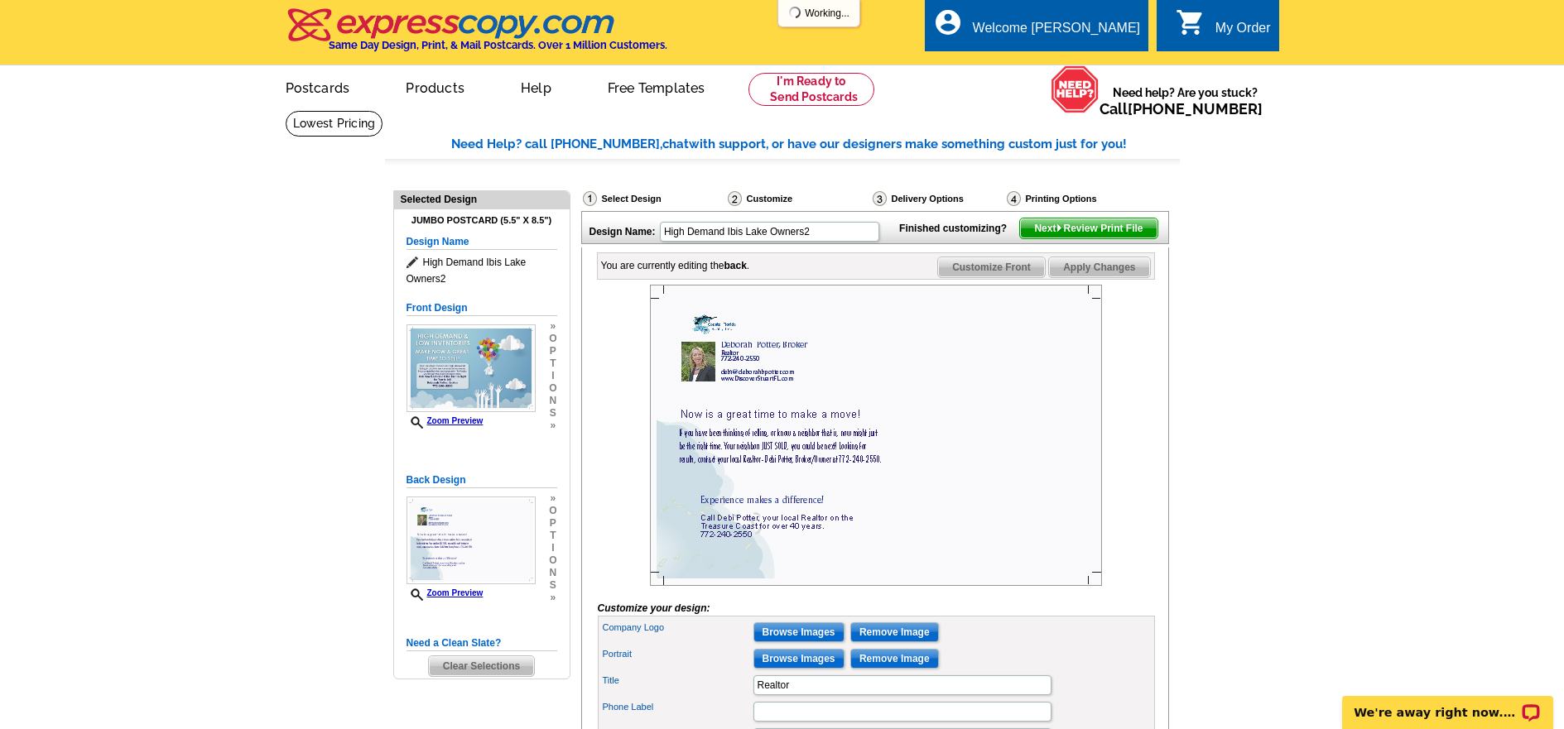
click at [1092, 238] on span "Next Review Print File" at bounding box center [1088, 229] width 137 height 20
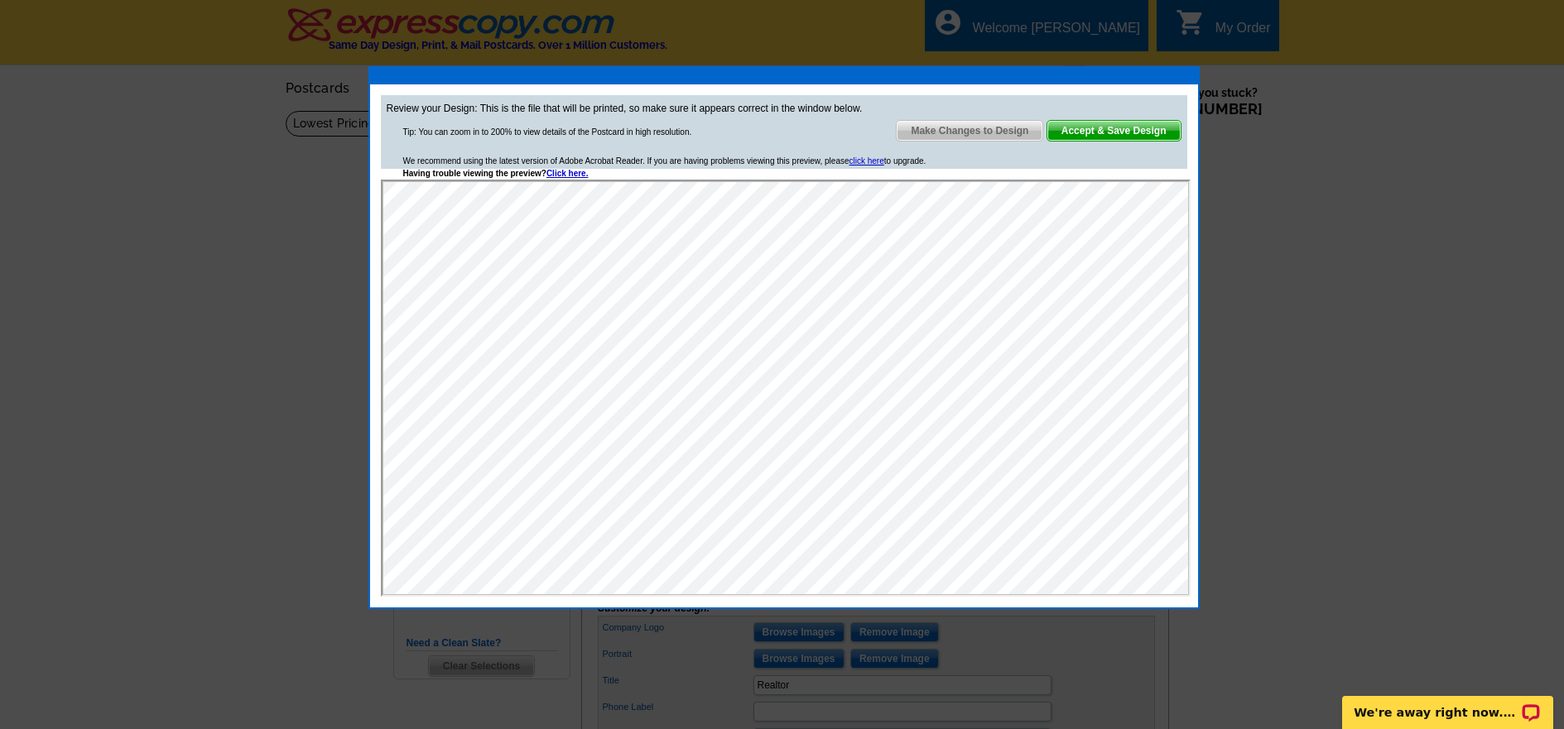
click at [1114, 127] on span "Accept & Save Design" at bounding box center [1113, 131] width 133 height 20
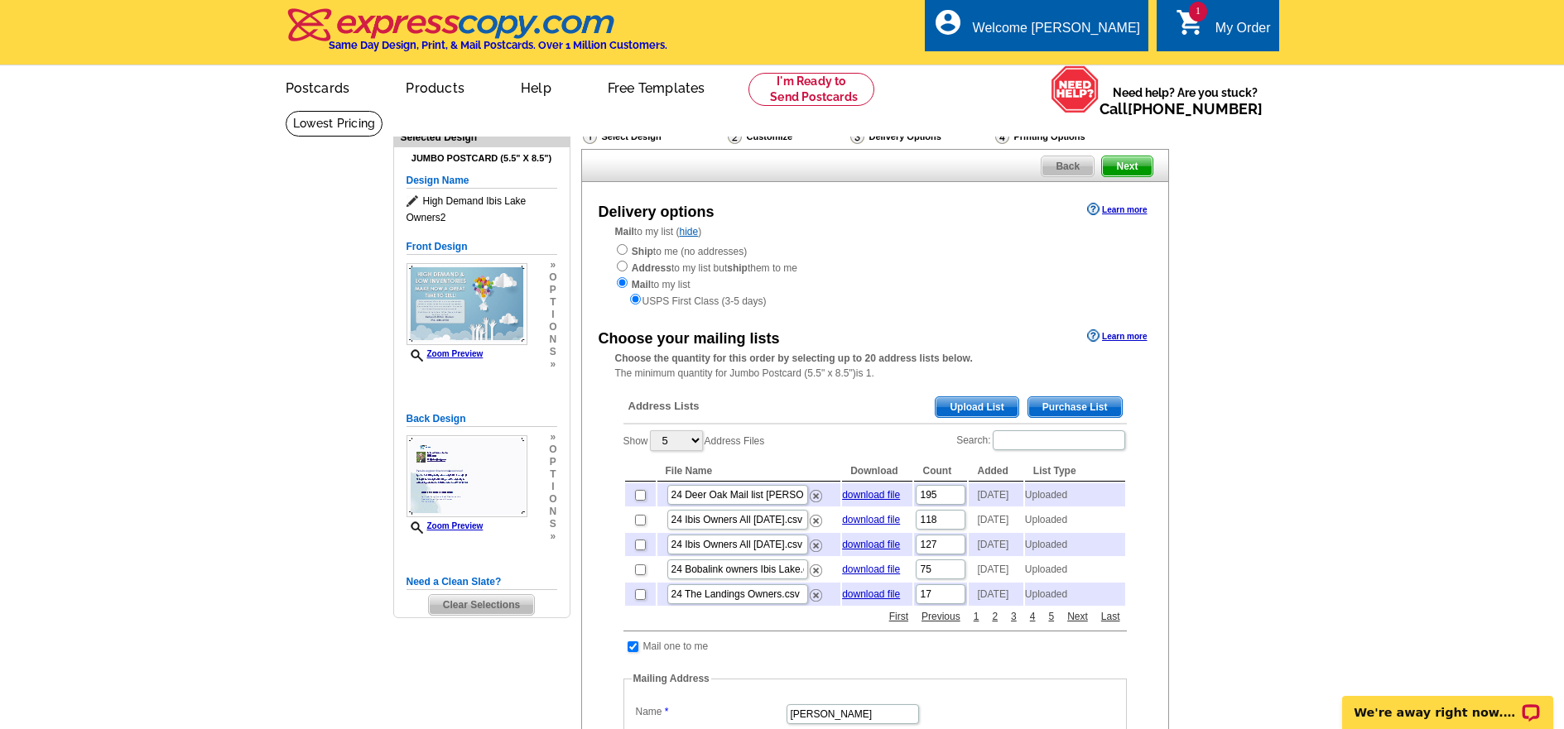
click at [970, 407] on span "Upload List" at bounding box center [977, 407] width 82 height 20
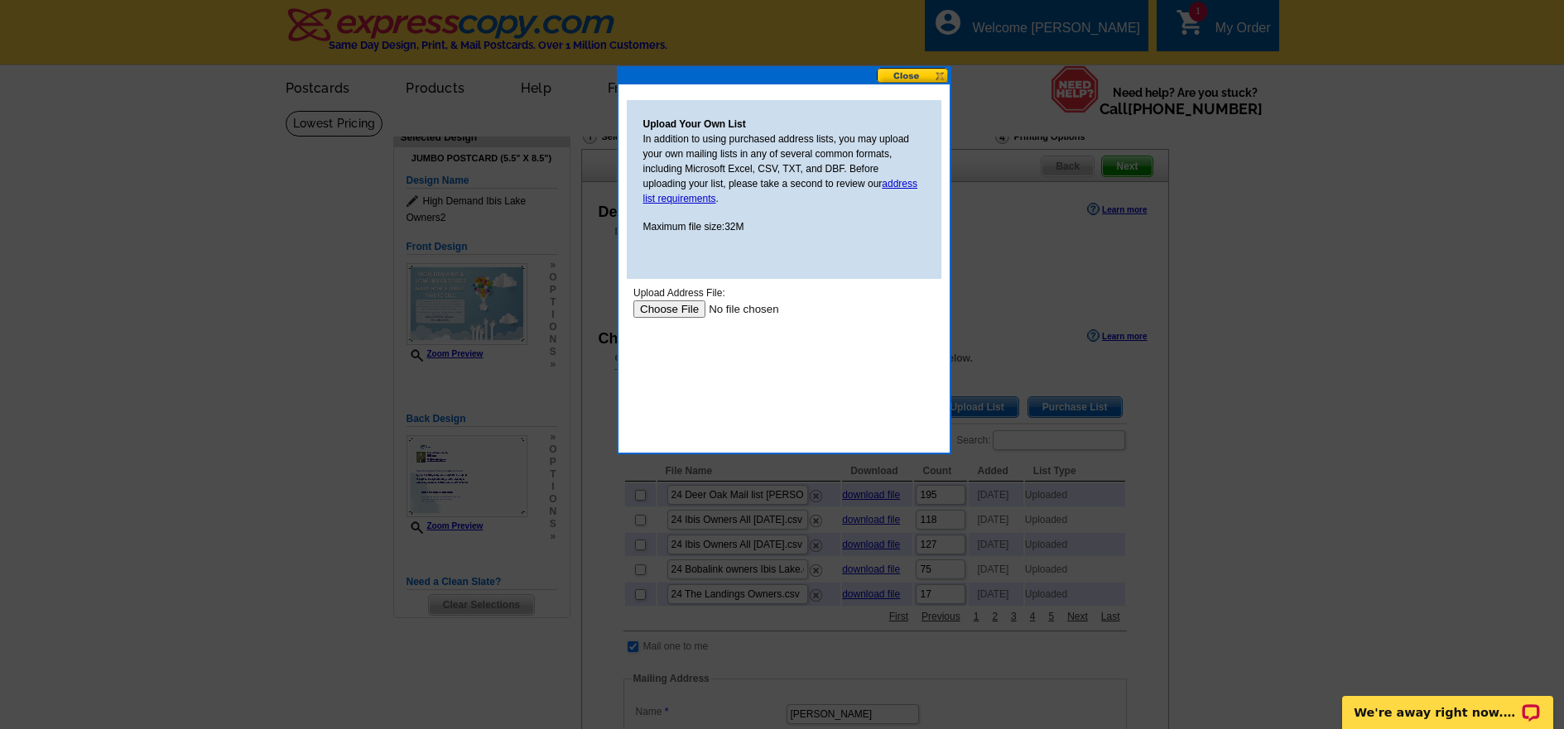
click at [664, 307] on input "file" at bounding box center [737, 309] width 209 height 17
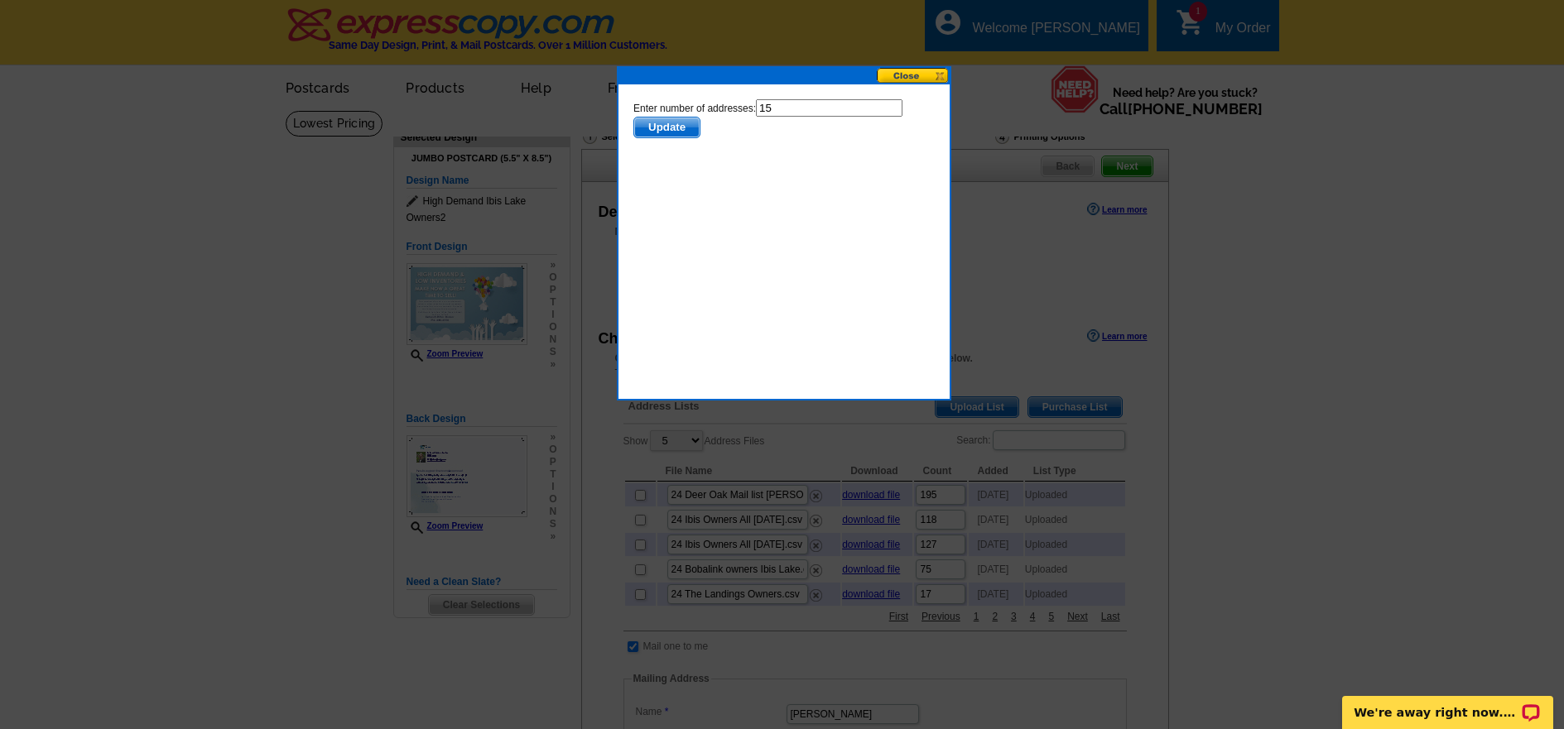
click at [775, 108] on input "15" at bounding box center [828, 107] width 147 height 17
type input "14"
click at [671, 129] on span "Update" at bounding box center [665, 128] width 65 height 20
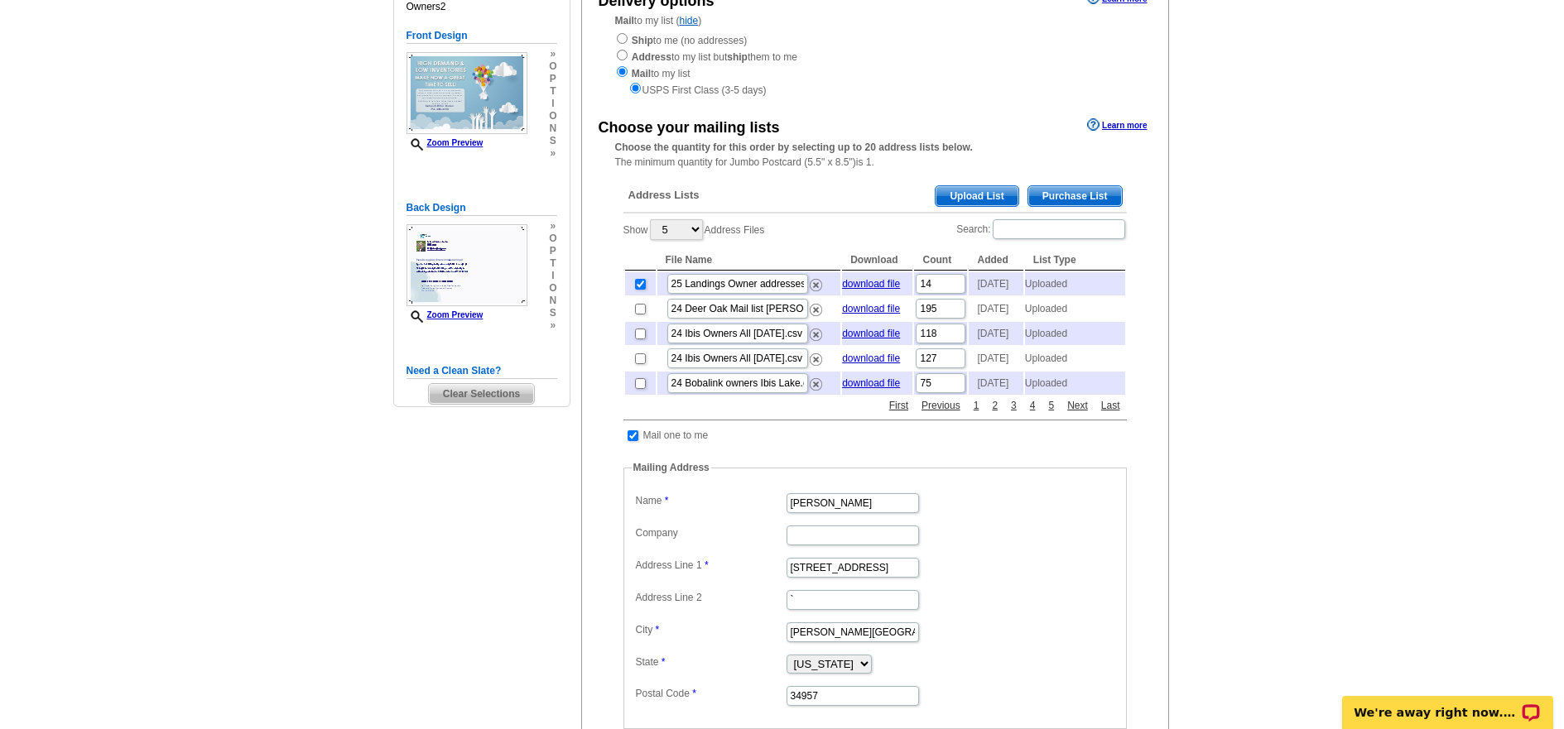
scroll to position [331, 0]
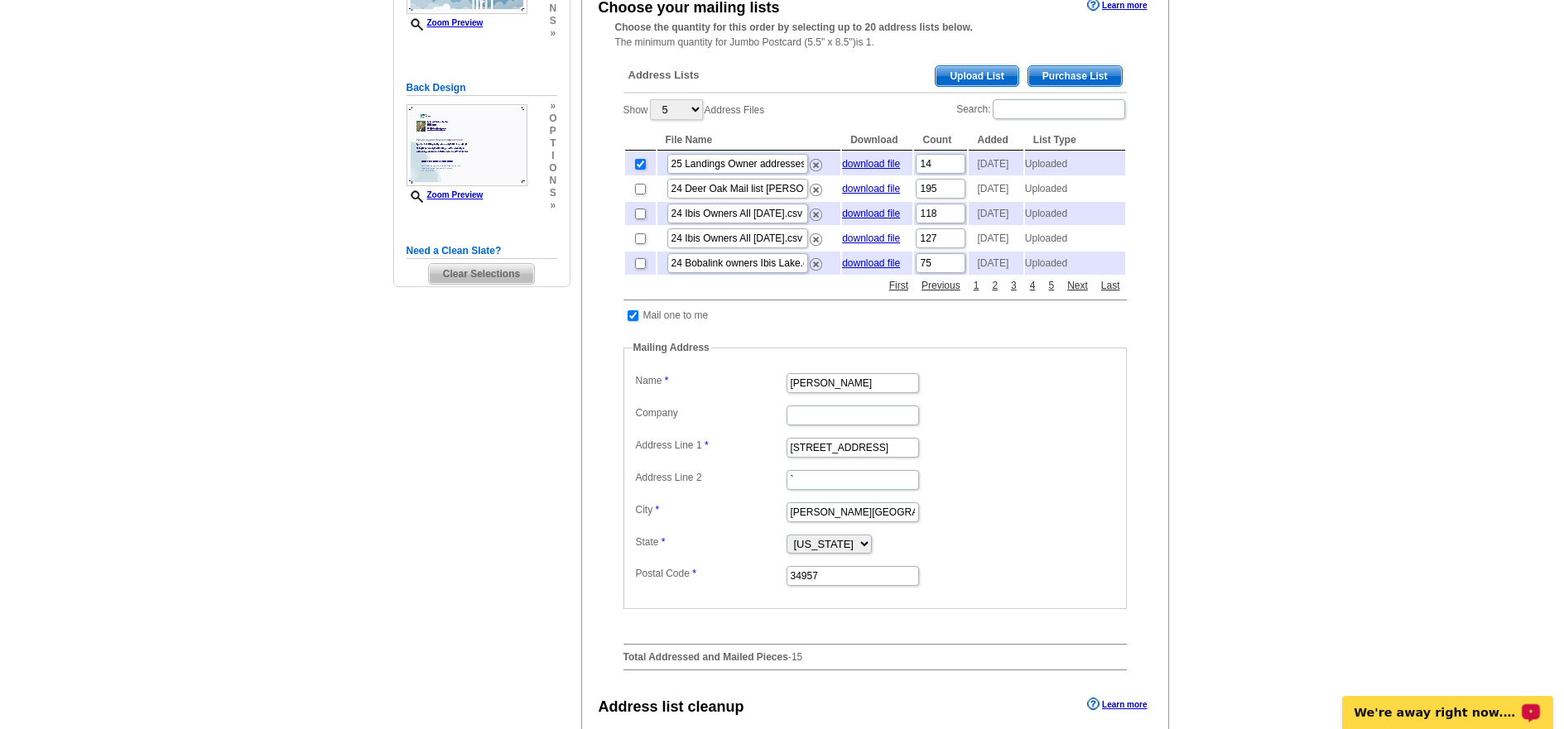
click at [1476, 707] on p "We're away right now. Please check back later!" at bounding box center [1437, 712] width 164 height 13
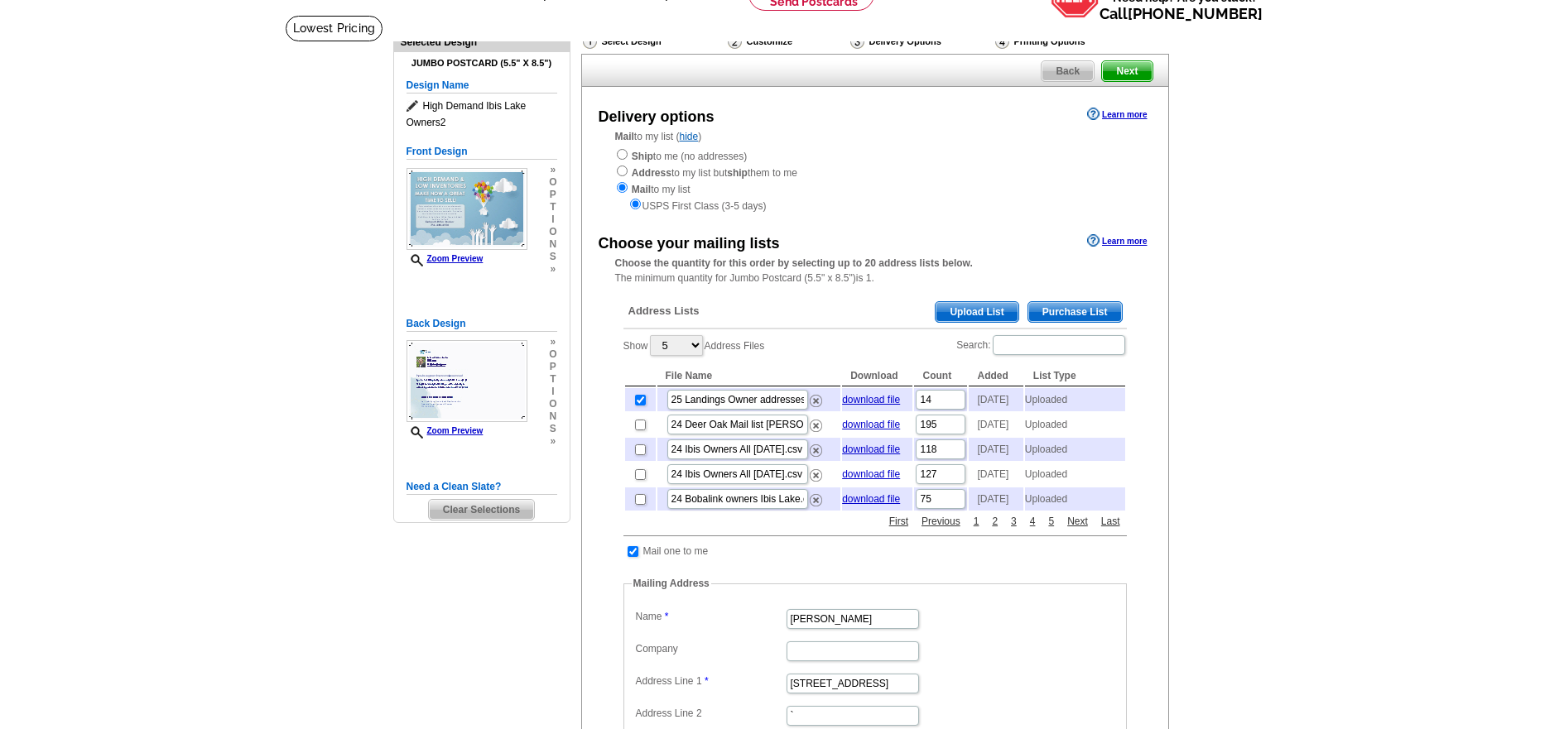
scroll to position [0, 0]
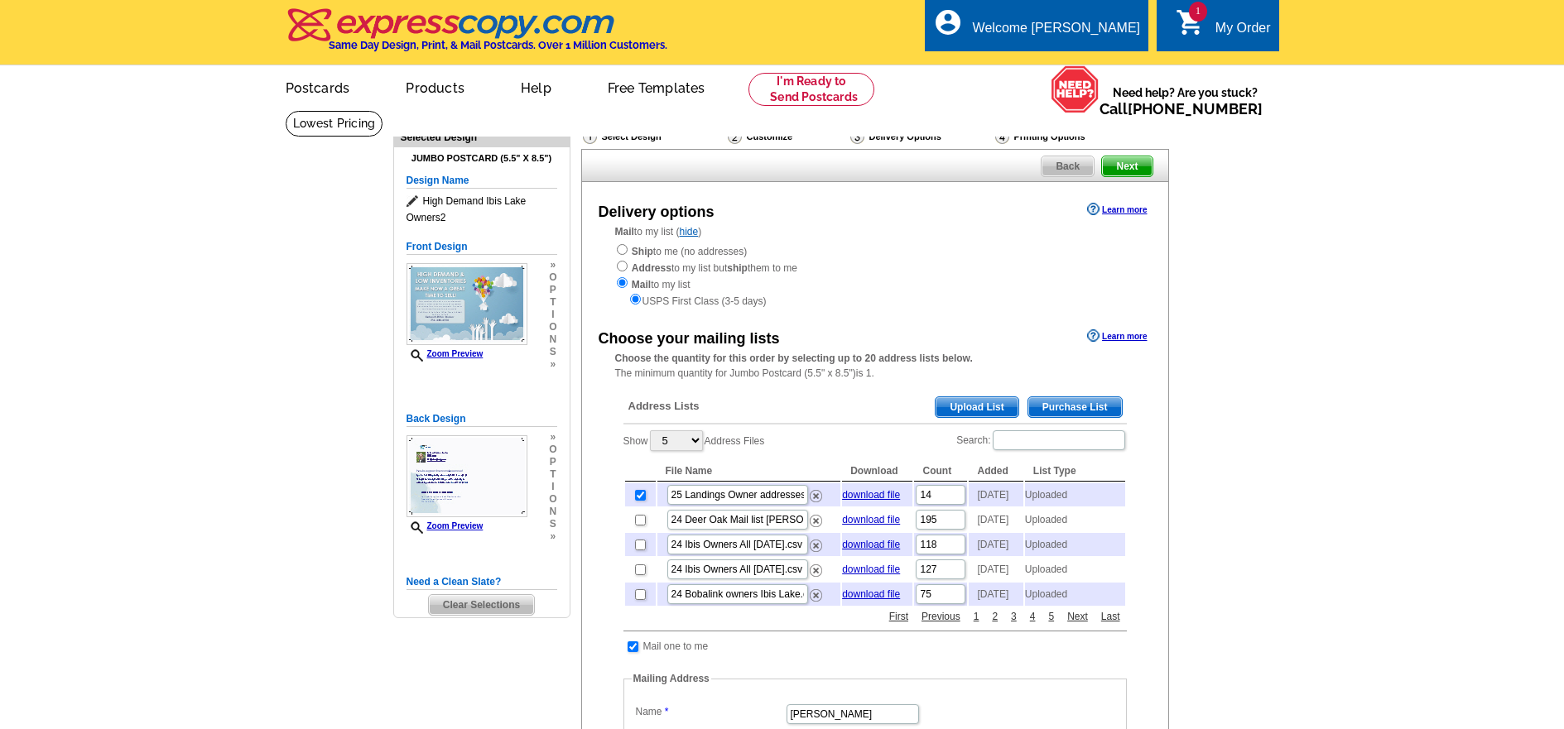
click at [1129, 168] on span "Next" at bounding box center [1127, 166] width 50 height 20
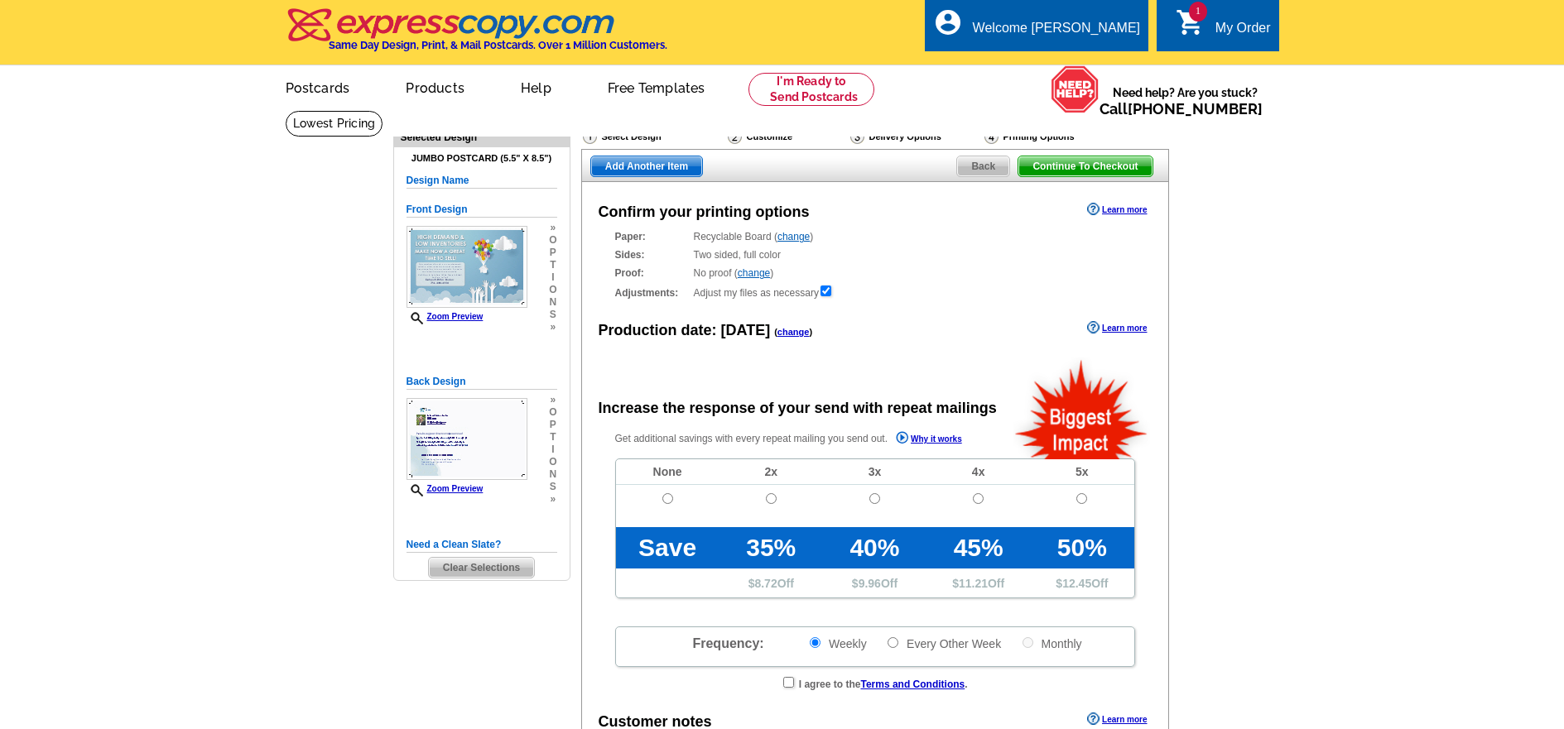
radio input "false"
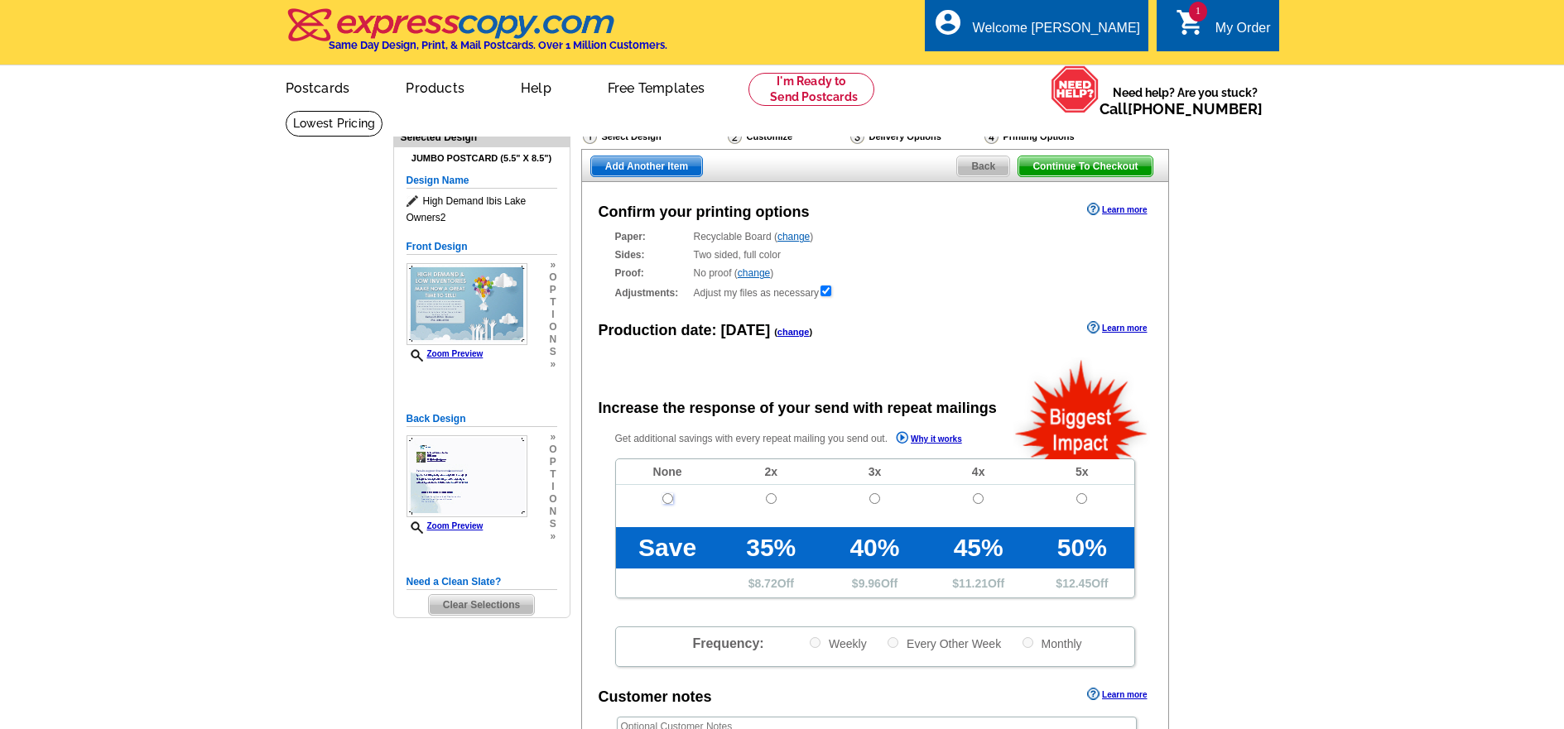
click at [669, 502] on input "radio" at bounding box center [667, 498] width 11 height 11
radio input "true"
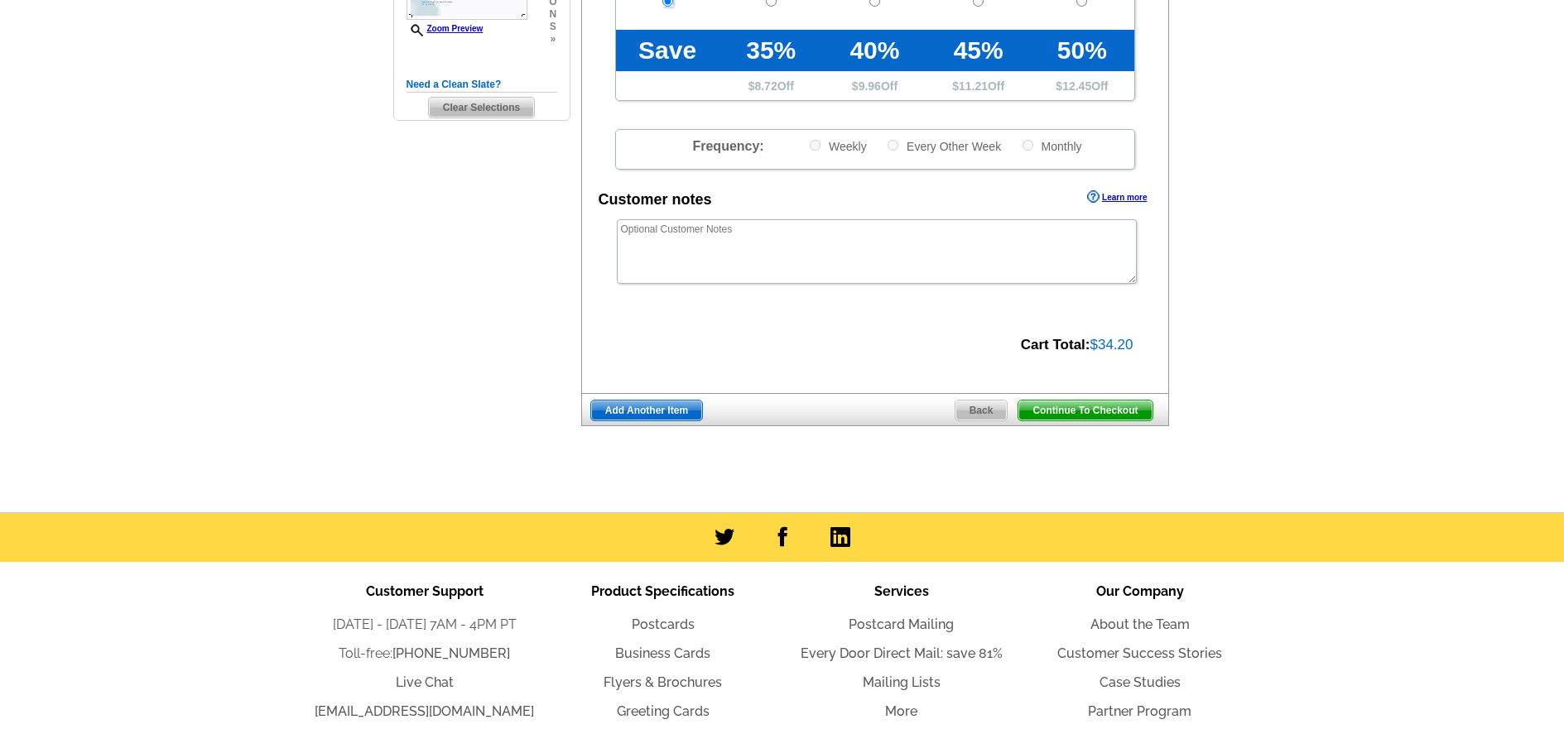
scroll to position [497, 0]
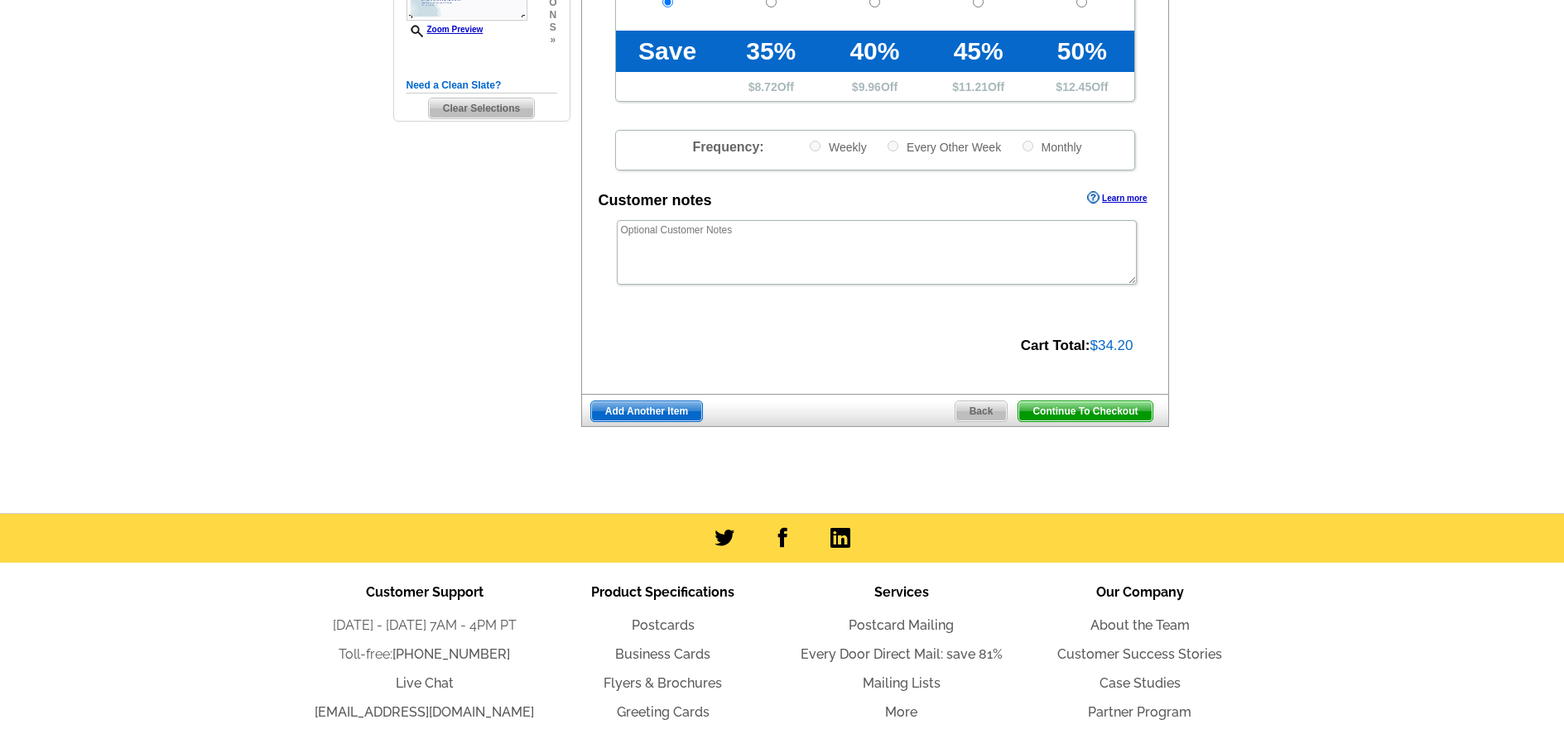
click at [1063, 410] on span "Continue To Checkout" at bounding box center [1084, 412] width 133 height 20
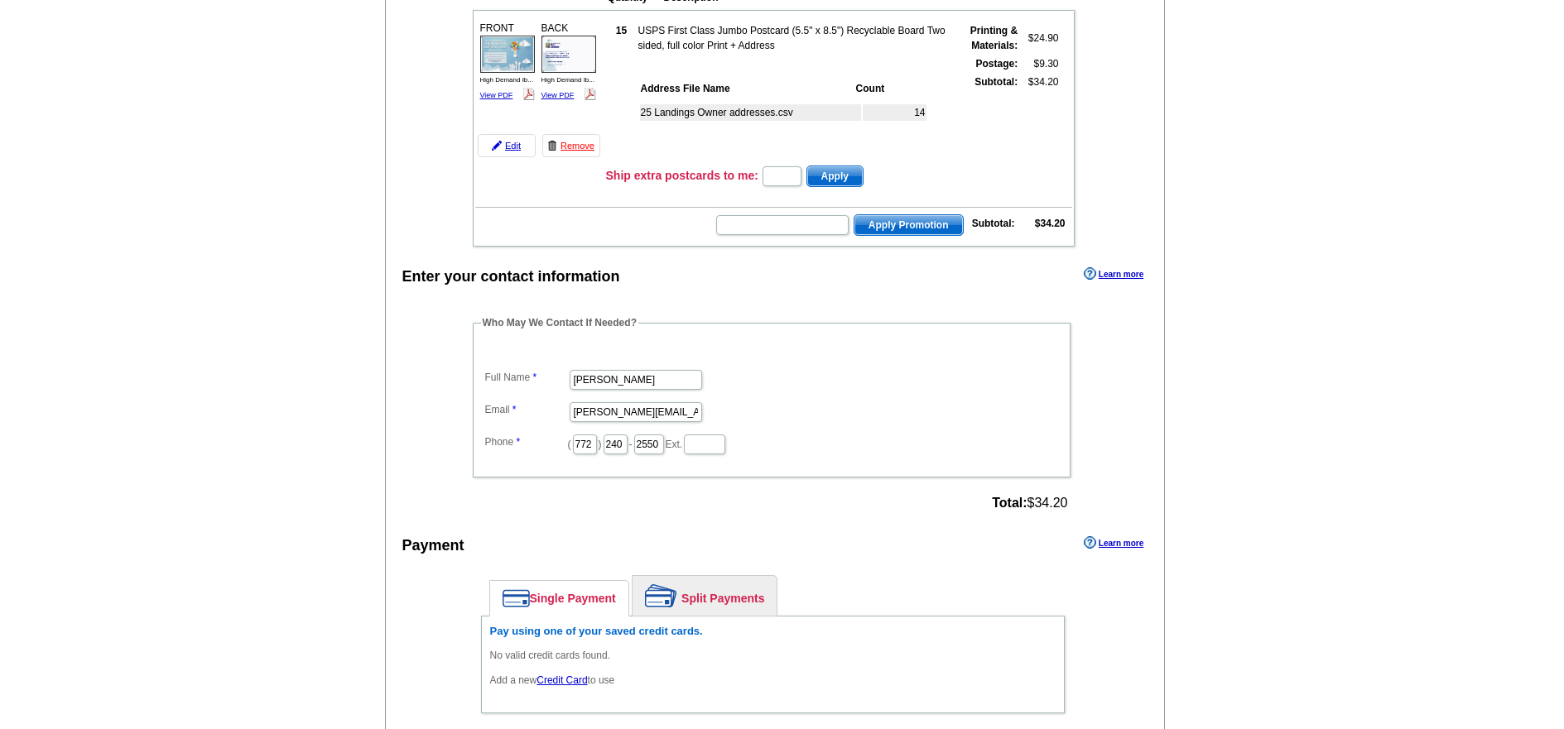
scroll to position [248, 0]
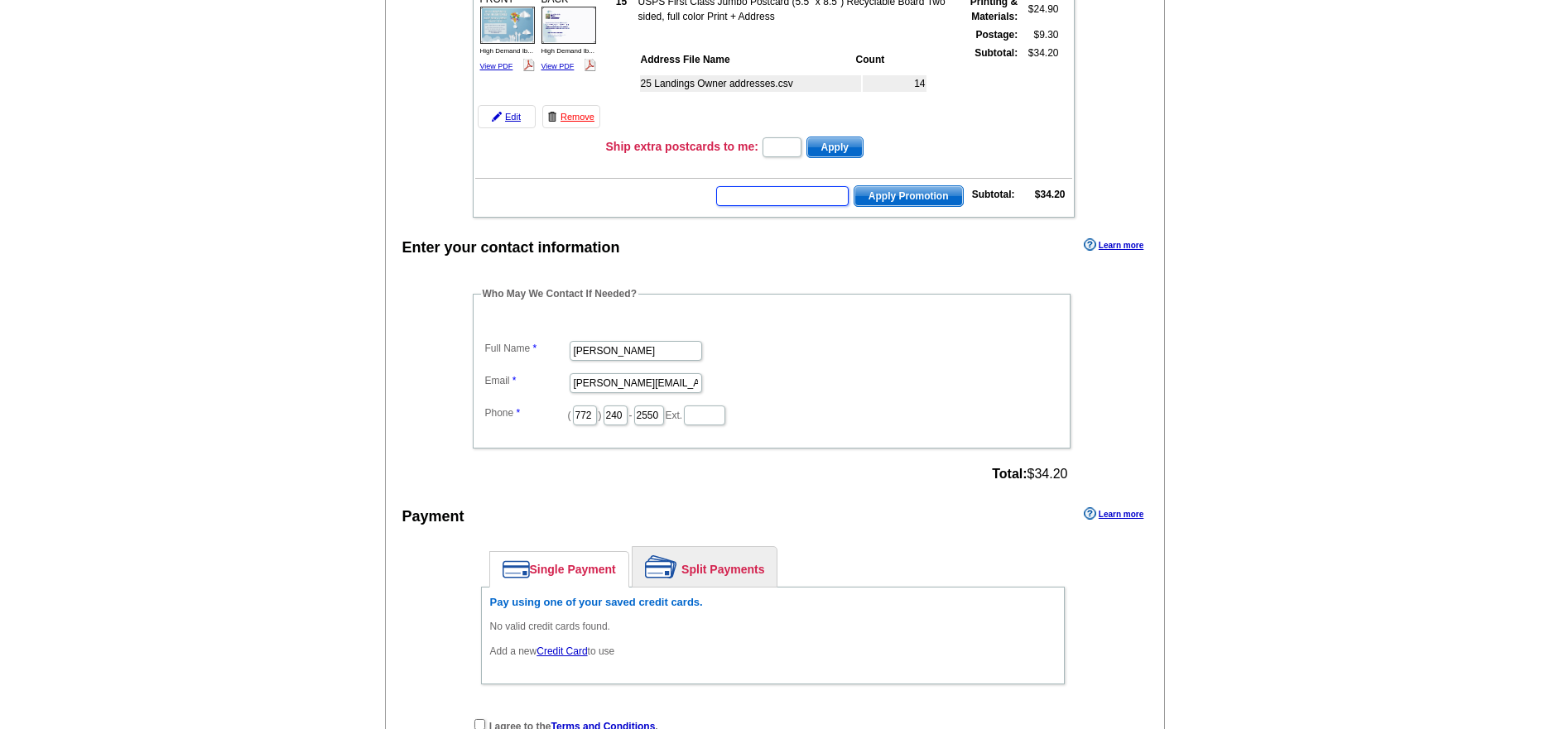
click at [786, 200] on input "text" at bounding box center [782, 196] width 132 height 20
type input "CHAT20"
click at [919, 198] on span "Apply Promotion" at bounding box center [909, 196] width 108 height 20
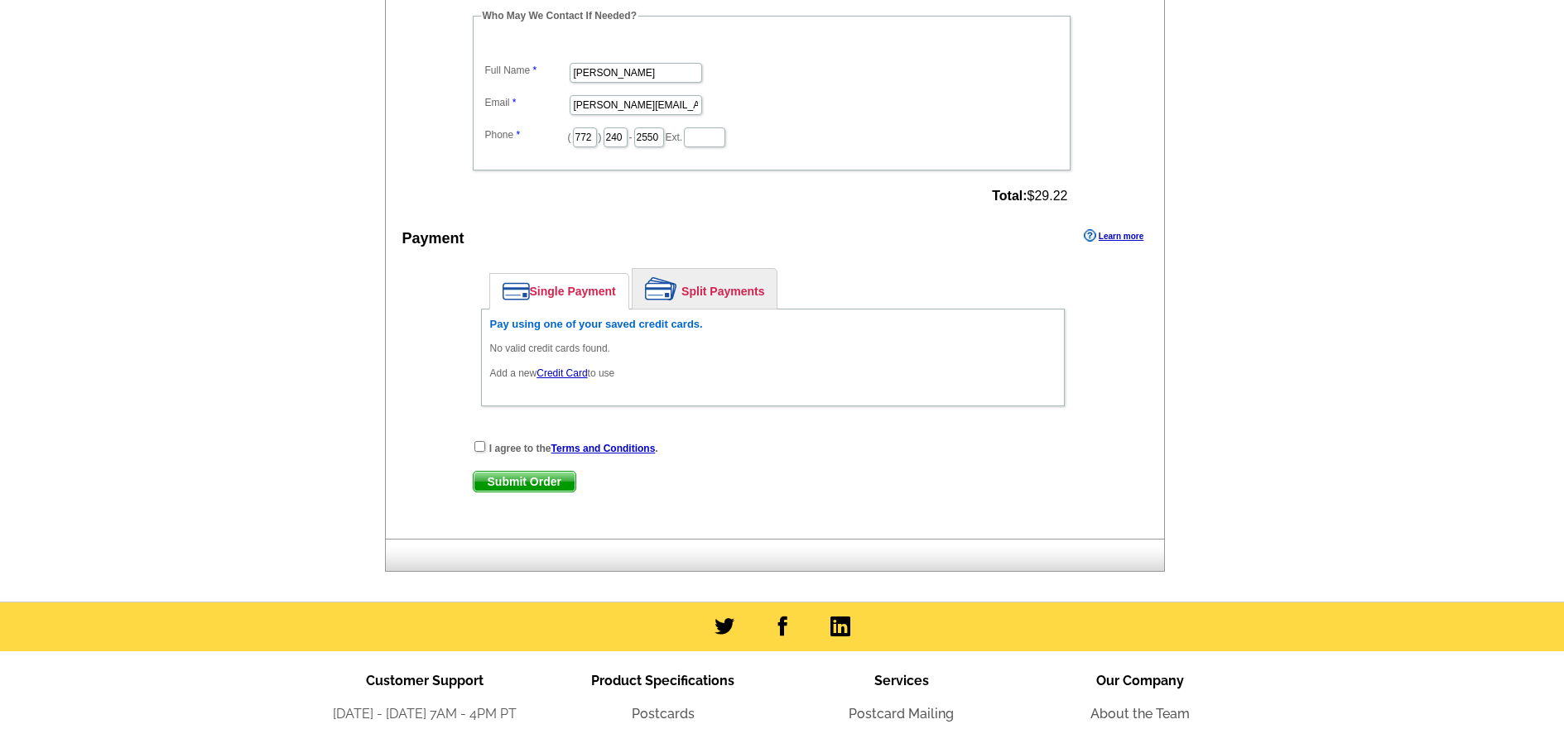
scroll to position [662, 0]
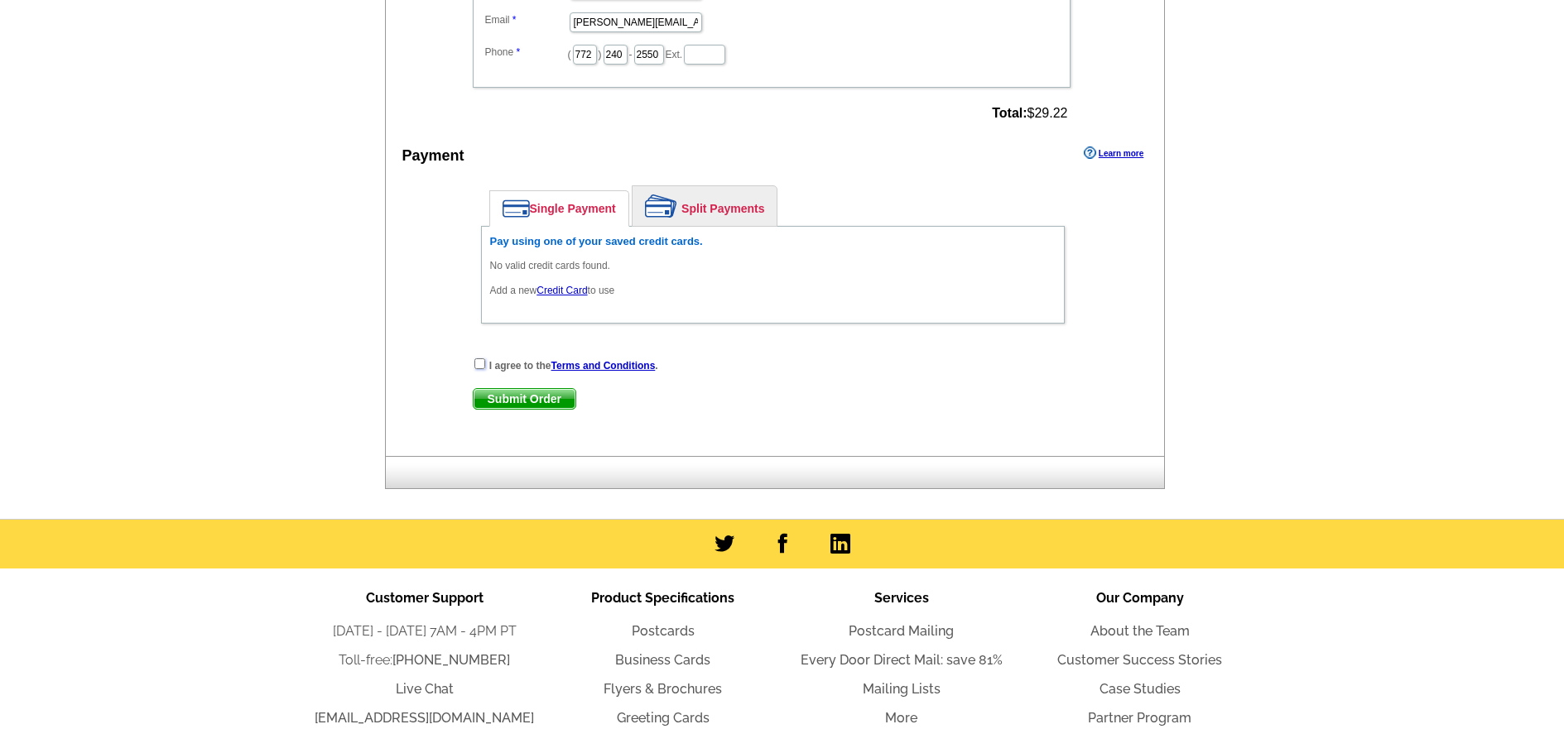
click at [484, 368] on input "checkbox" at bounding box center [479, 364] width 11 height 11
checkbox input "true"
click at [557, 289] on link "Credit Card" at bounding box center [562, 291] width 51 height 12
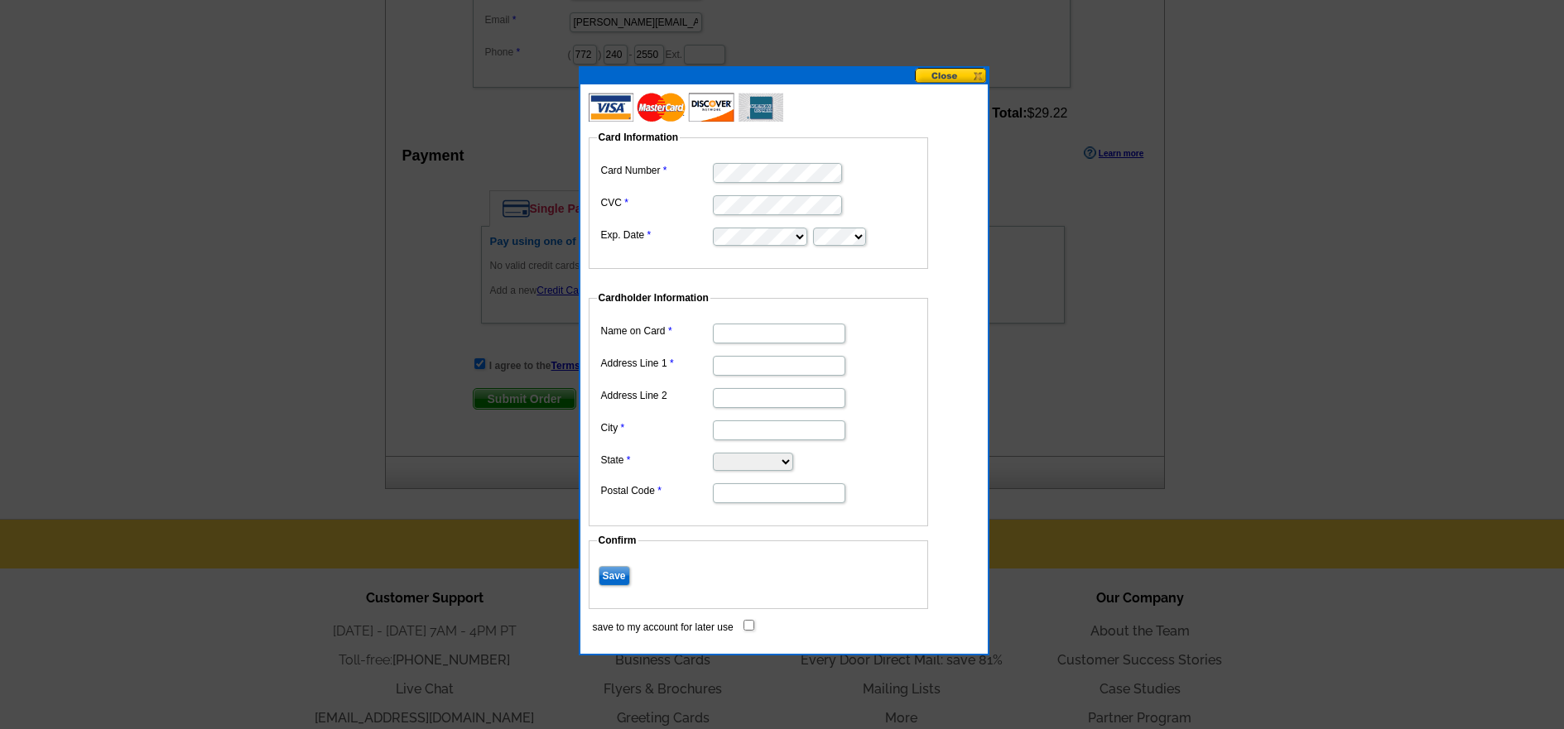
type input "[PERSON_NAME]"
click at [725, 368] on input "Address Line 1" at bounding box center [779, 366] width 132 height 20
type input "[STREET_ADDRESS]"
type input "`"
type input "Jensen Beach"
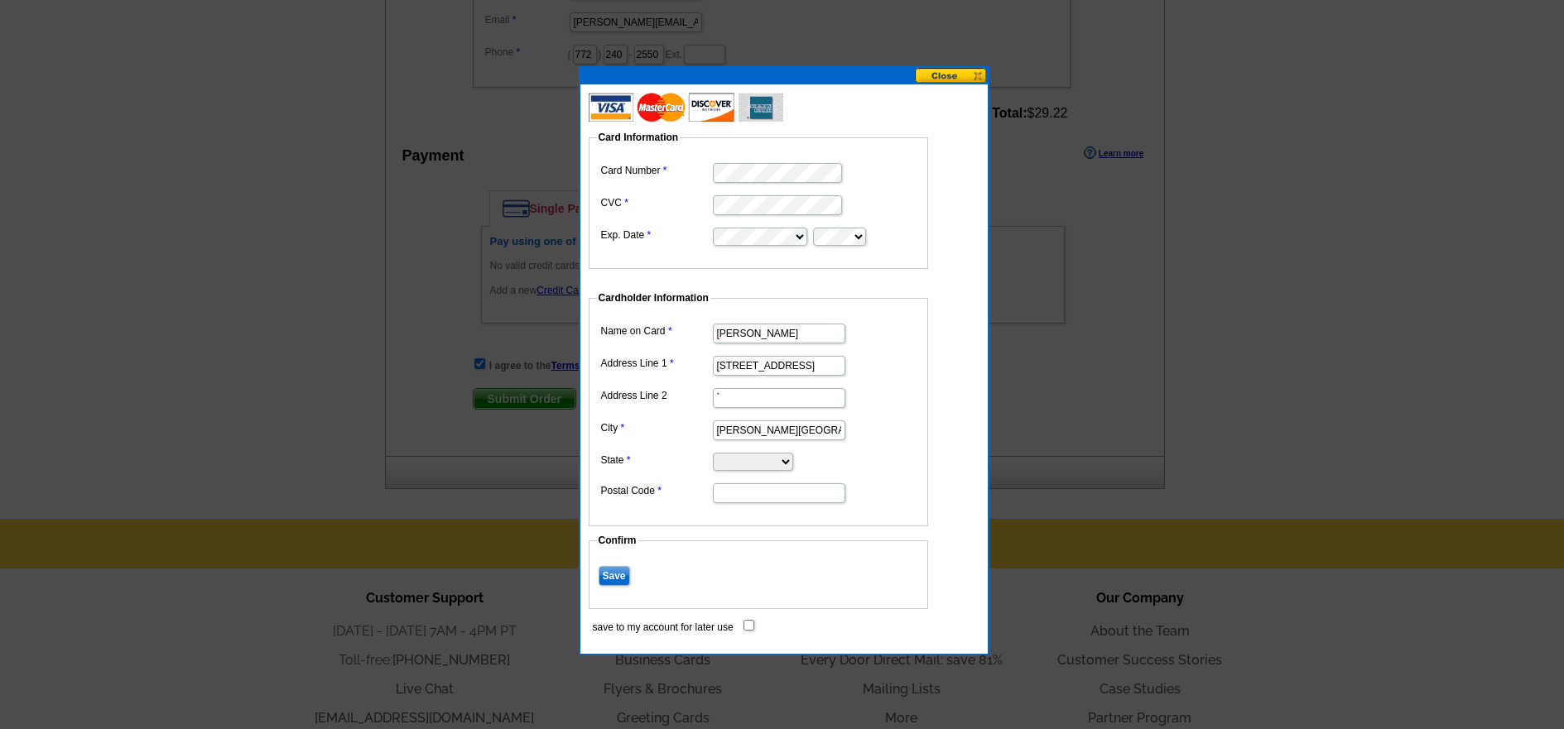
select select "FL"
type input "34957"
click at [913, 339] on dd "[PERSON_NAME]" at bounding box center [758, 333] width 323 height 26
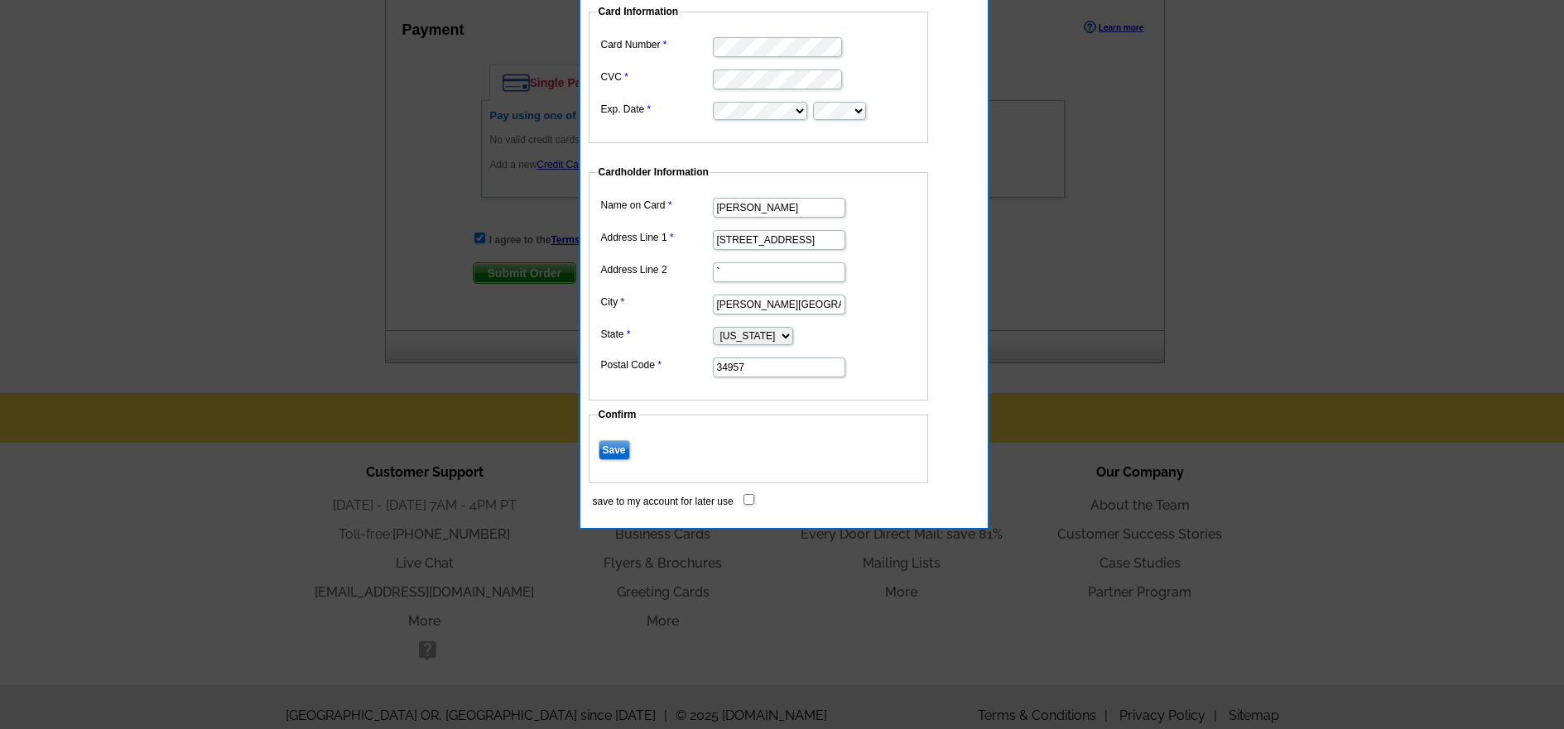
scroll to position [807, 0]
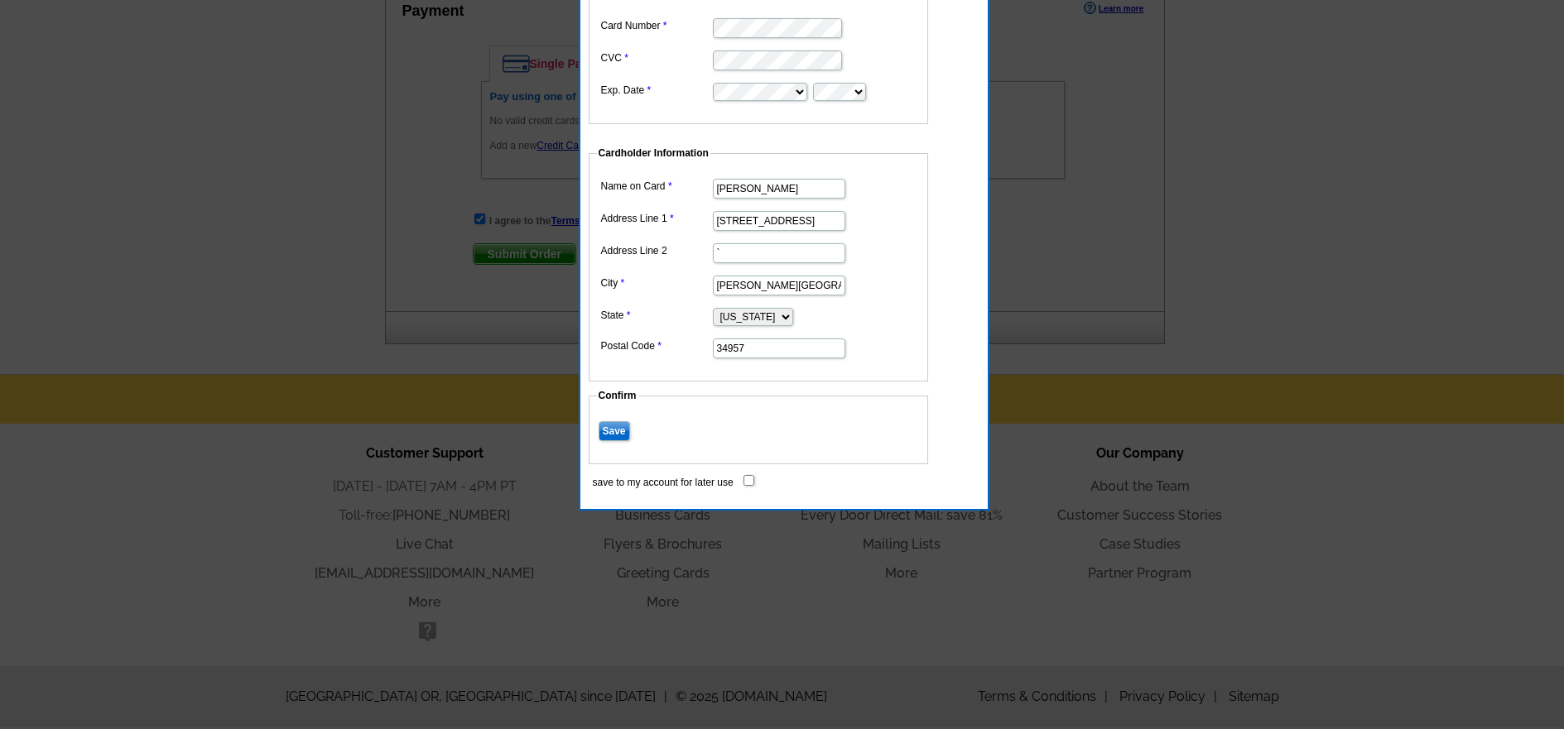
click at [612, 430] on input "Save" at bounding box center [614, 431] width 31 height 20
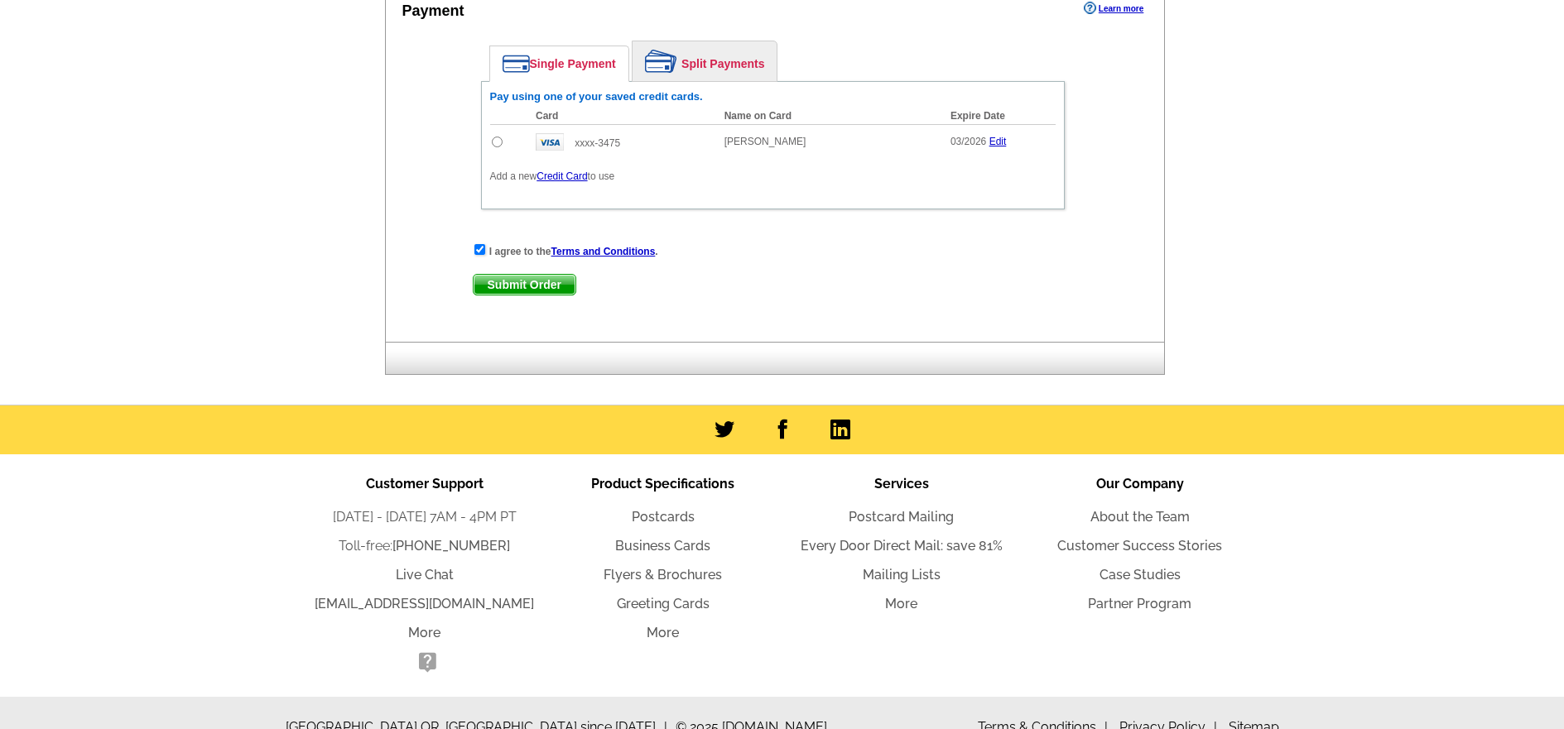
click at [498, 146] on input "radio" at bounding box center [497, 142] width 11 height 11
radio input "true"
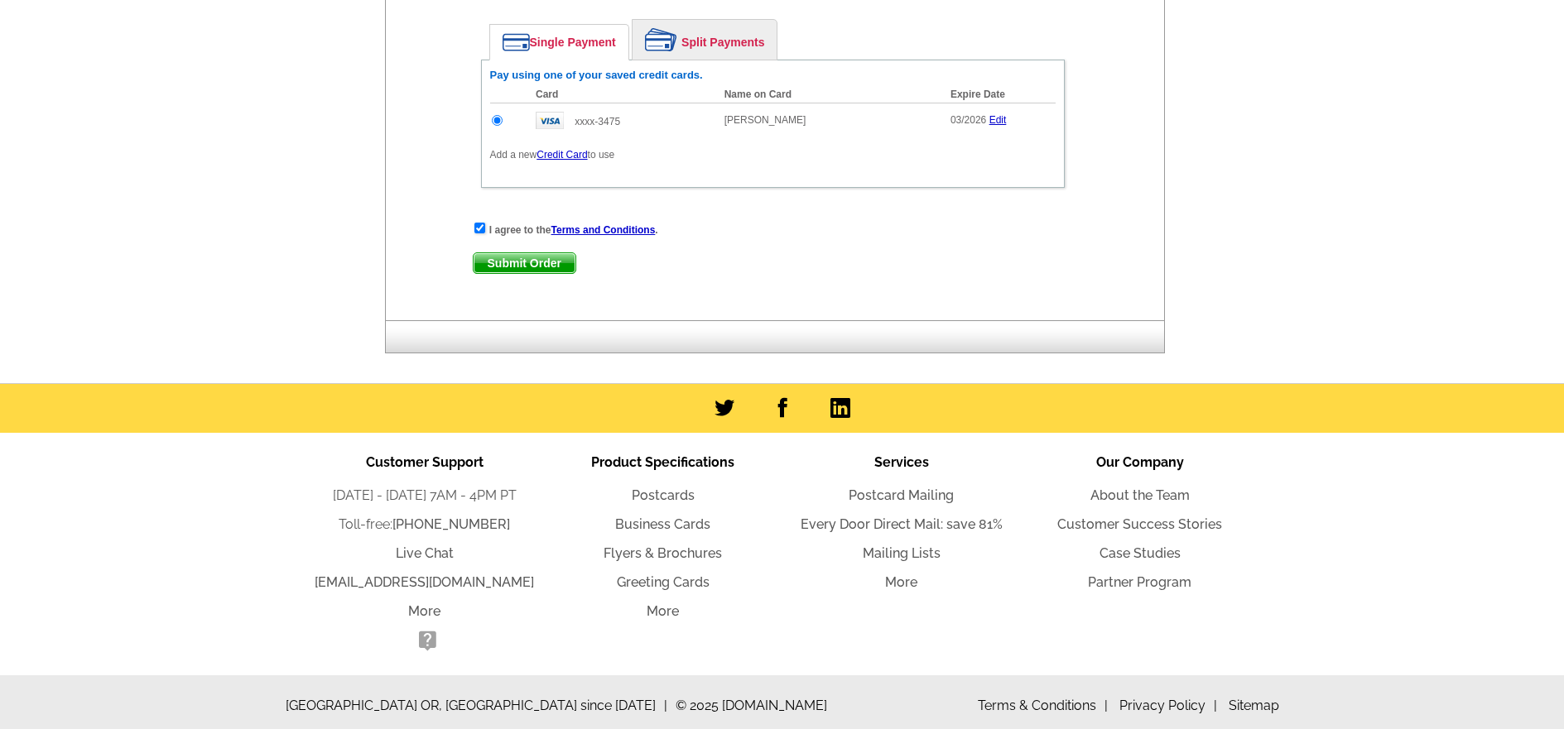
scroll to position [838, 0]
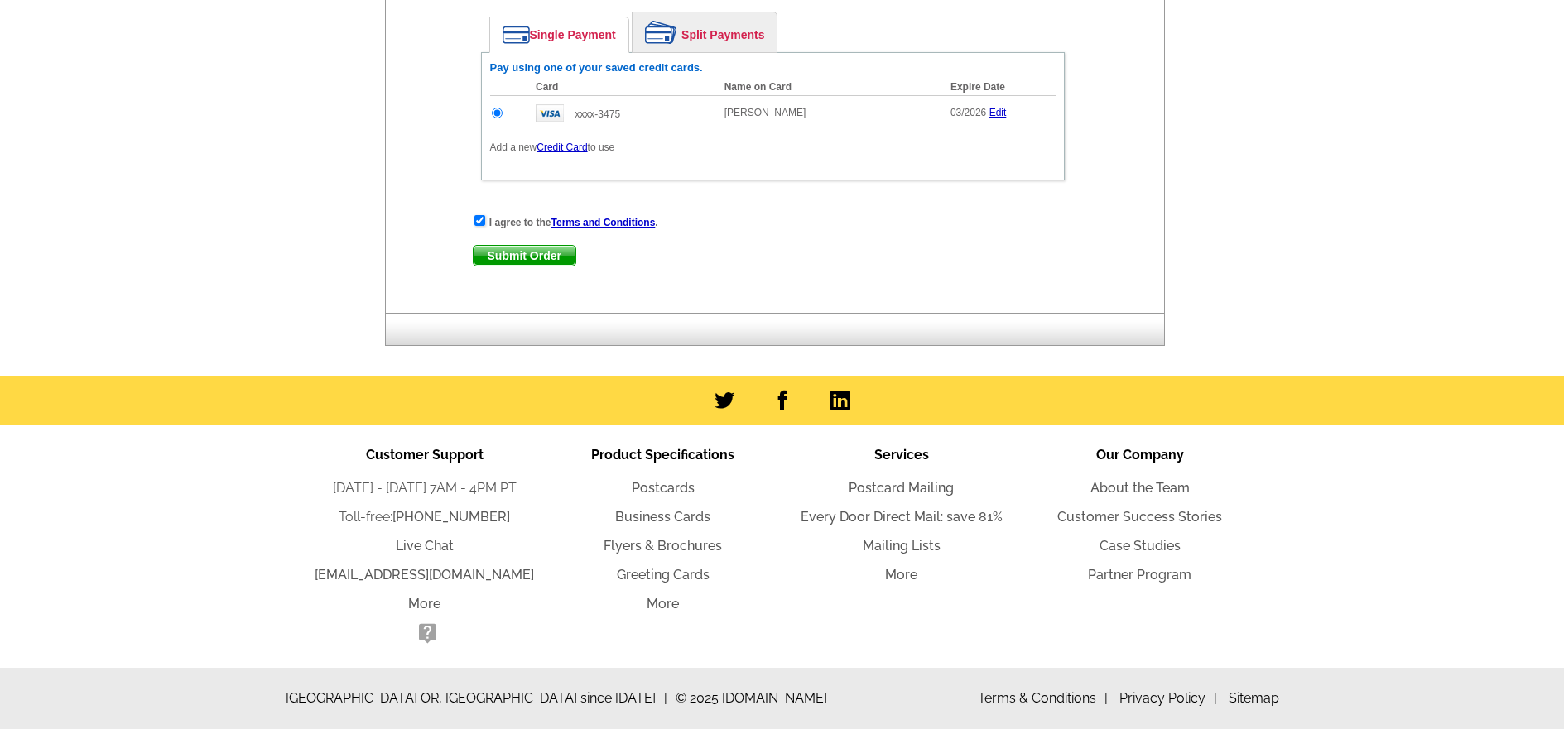
click at [528, 254] on span "Submit Order" at bounding box center [525, 256] width 102 height 20
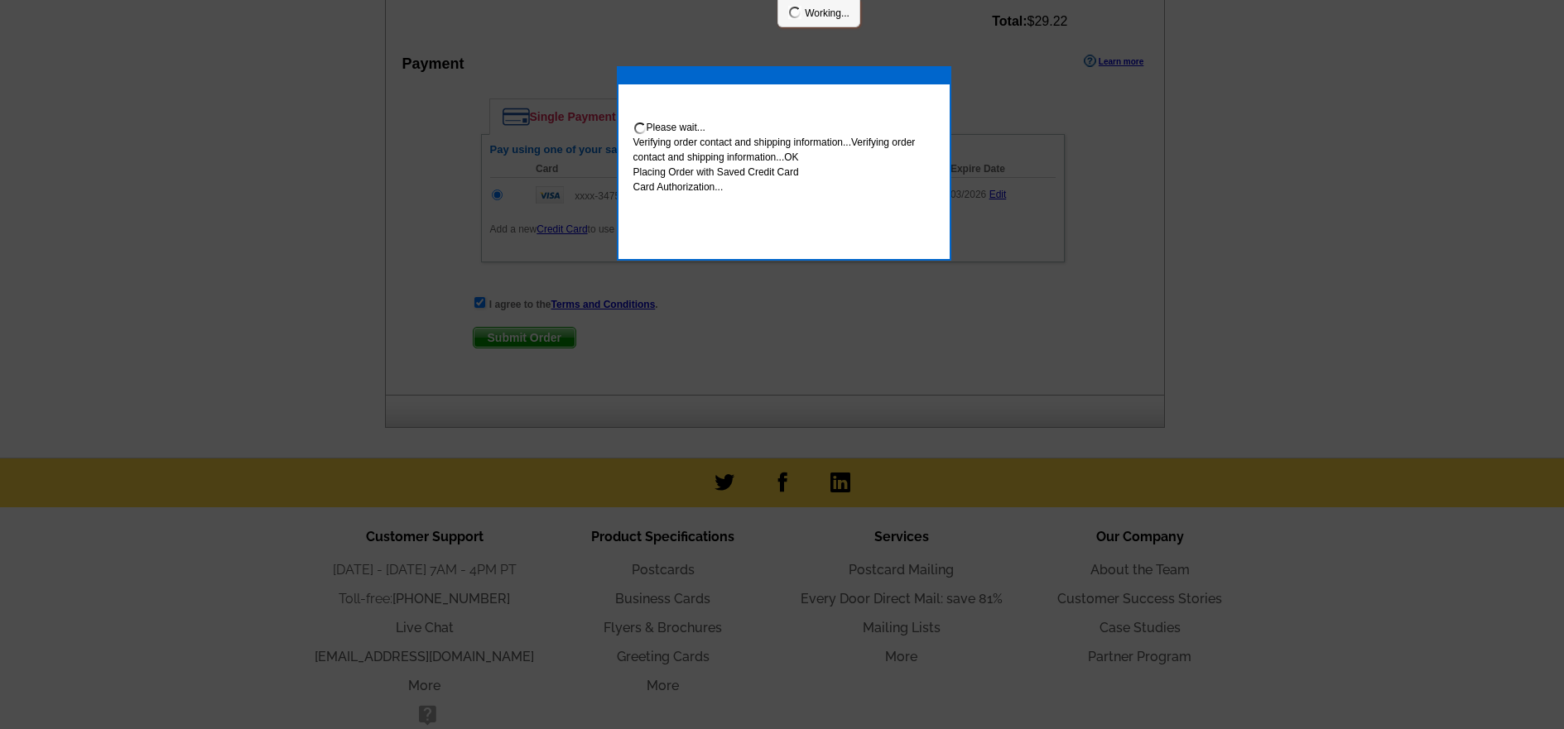
scroll to position [922, 0]
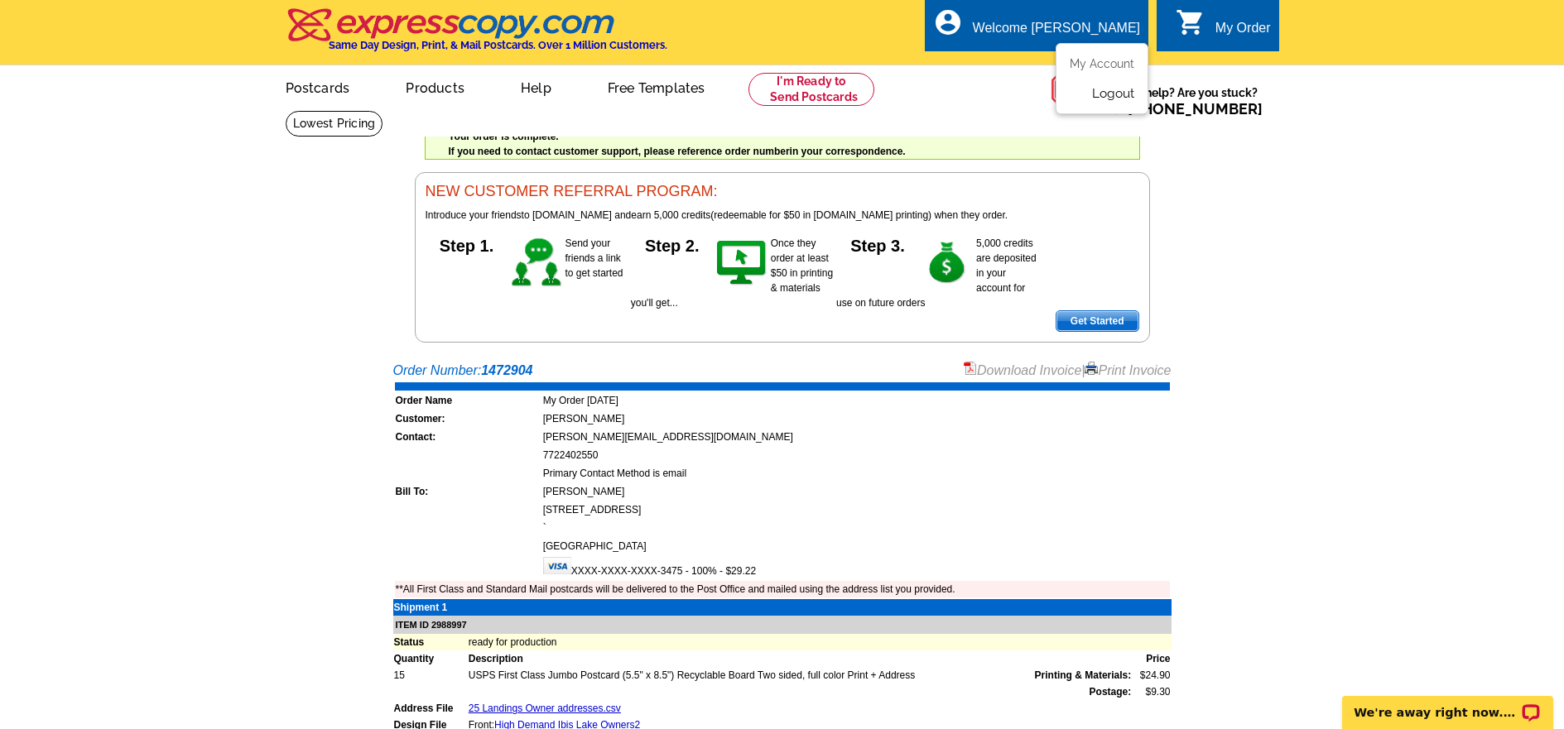
click at [1109, 95] on link "Logout" at bounding box center [1113, 93] width 42 height 15
